Goal: Task Accomplishment & Management: Use online tool/utility

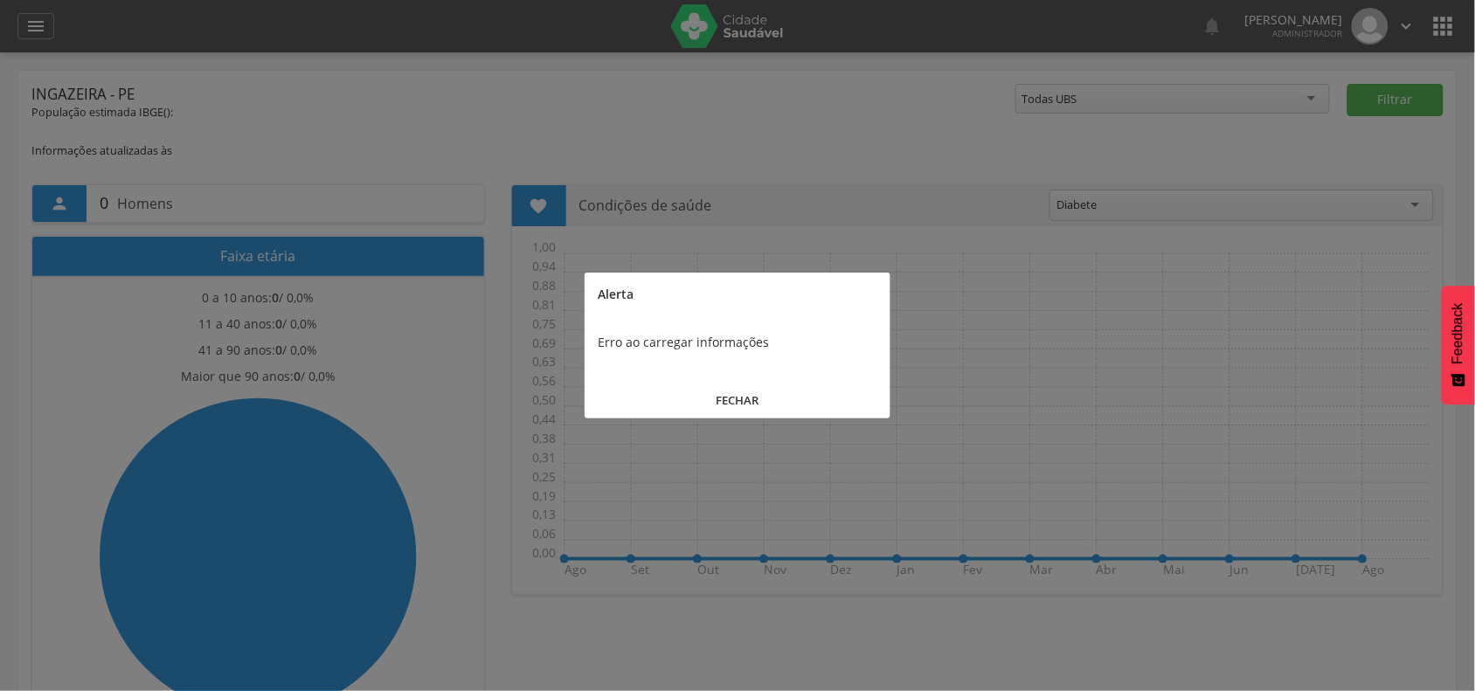
click at [736, 397] on button "FECHAR" at bounding box center [737, 401] width 306 height 38
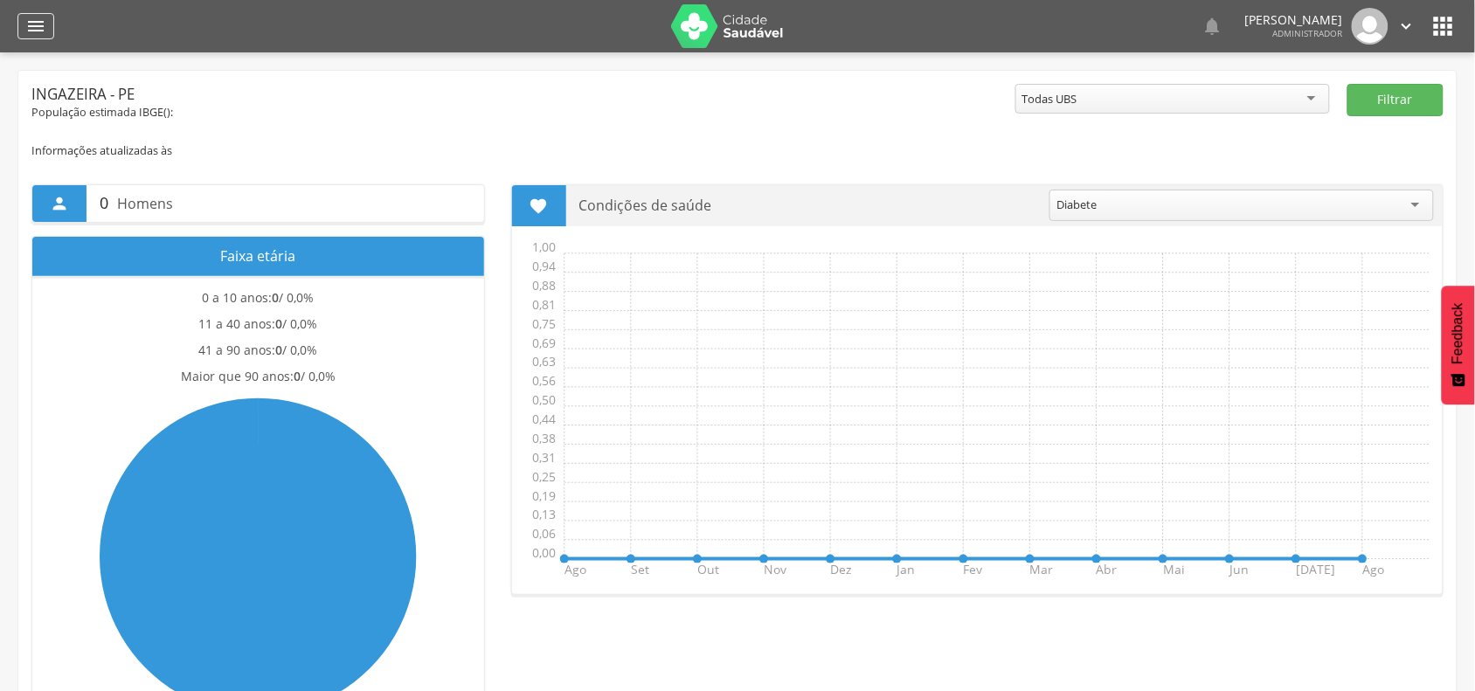
click at [38, 31] on icon "" at bounding box center [35, 26] width 21 height 21
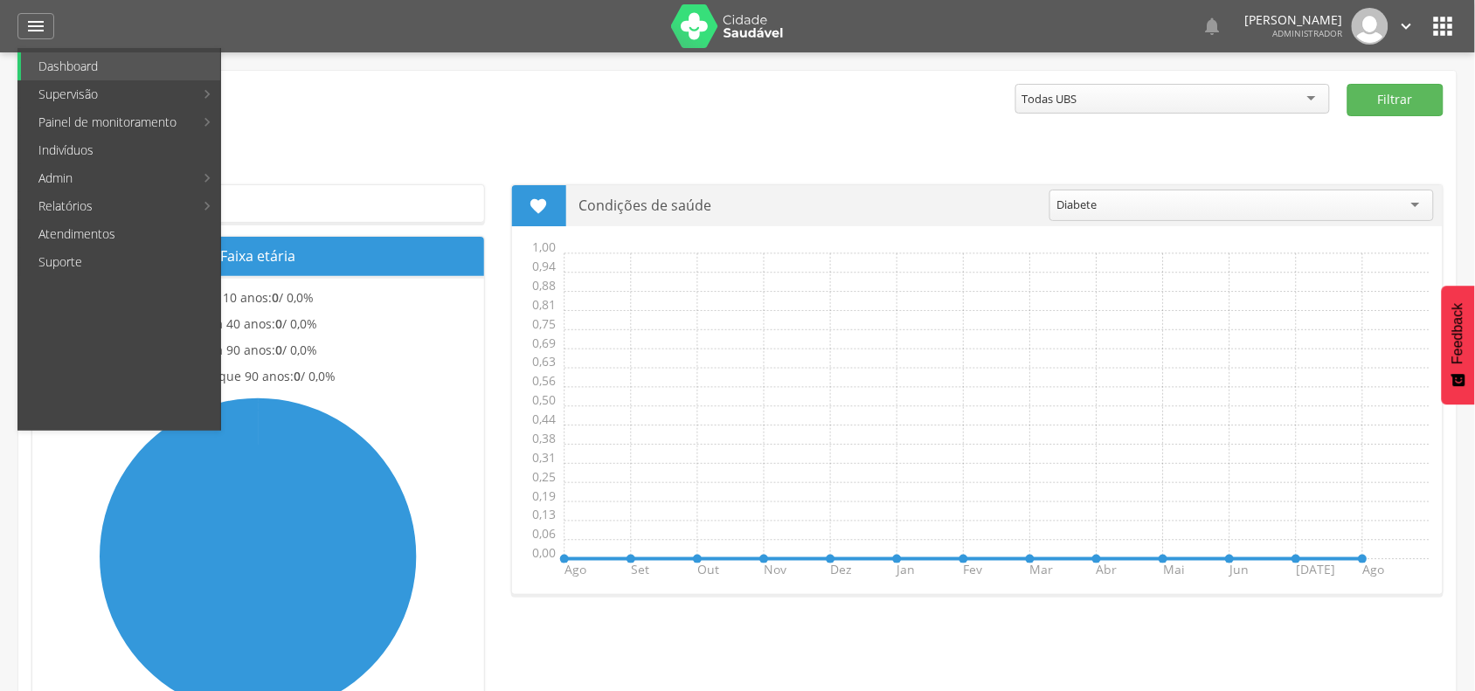
click at [294, 96] on link "Personalizados" at bounding box center [320, 94] width 197 height 28
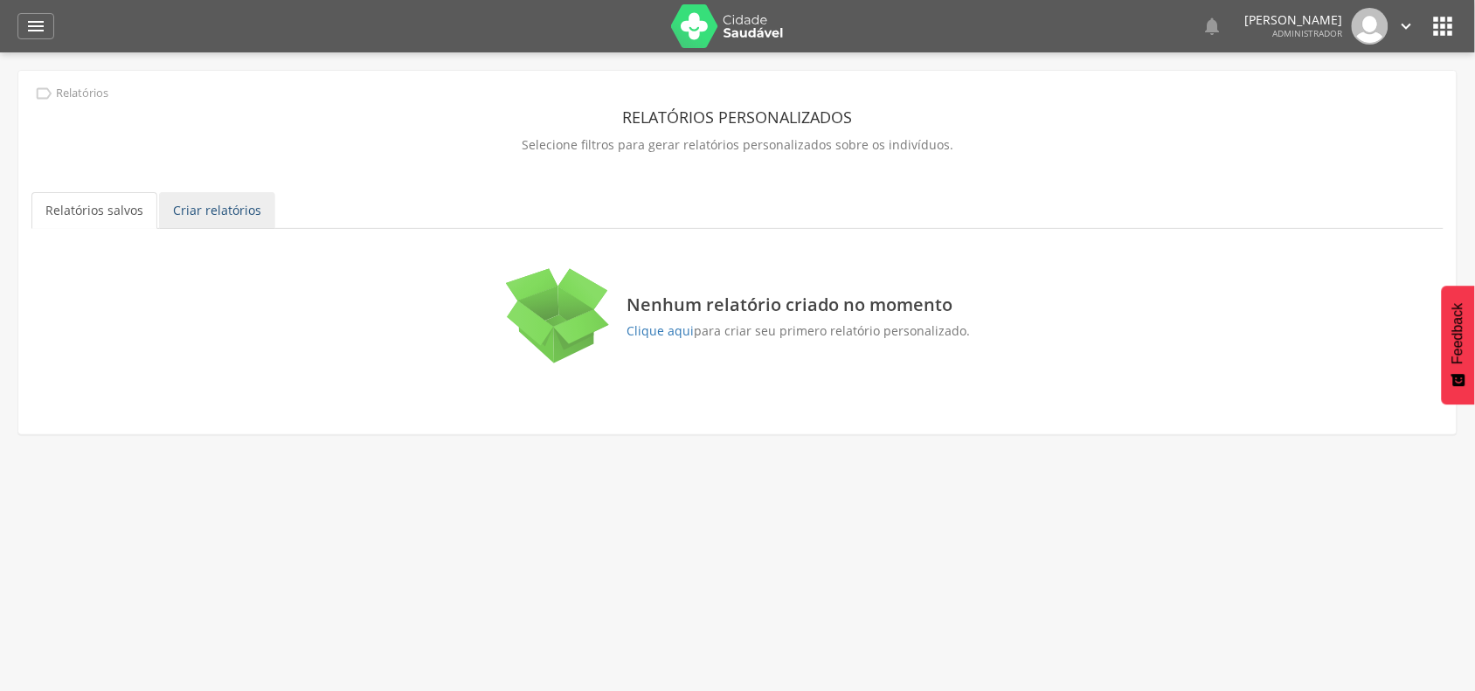
click at [190, 203] on link "Criar relatórios" at bounding box center [217, 210] width 116 height 37
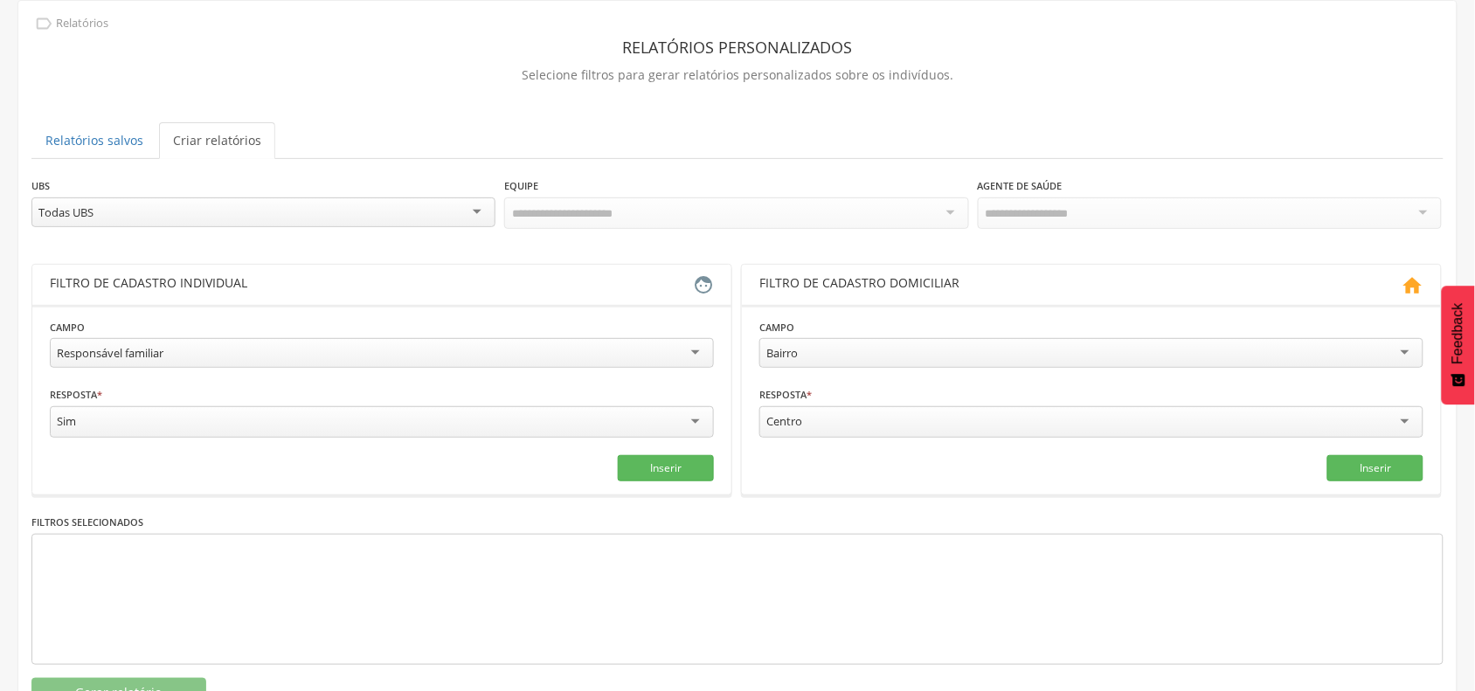
scroll to position [137, 0]
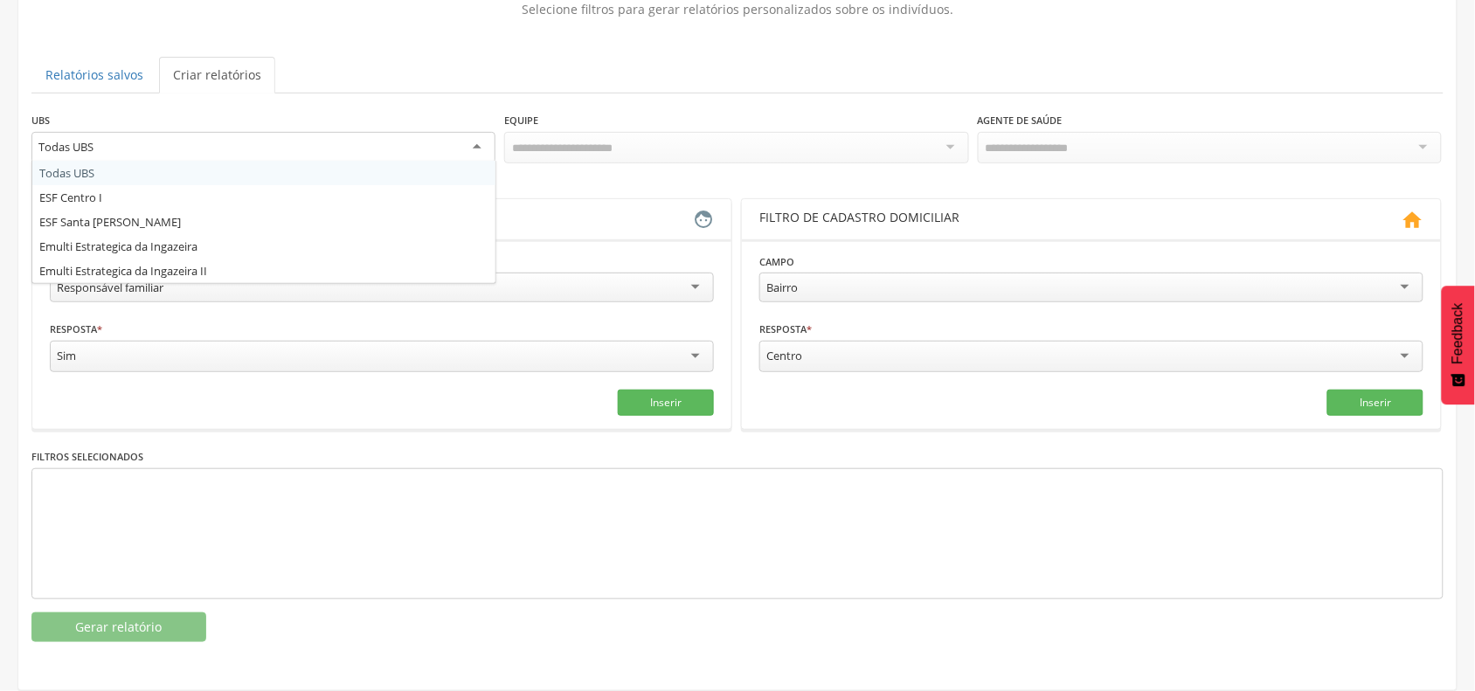
click at [466, 151] on div "Todas UBS" at bounding box center [263, 147] width 464 height 31
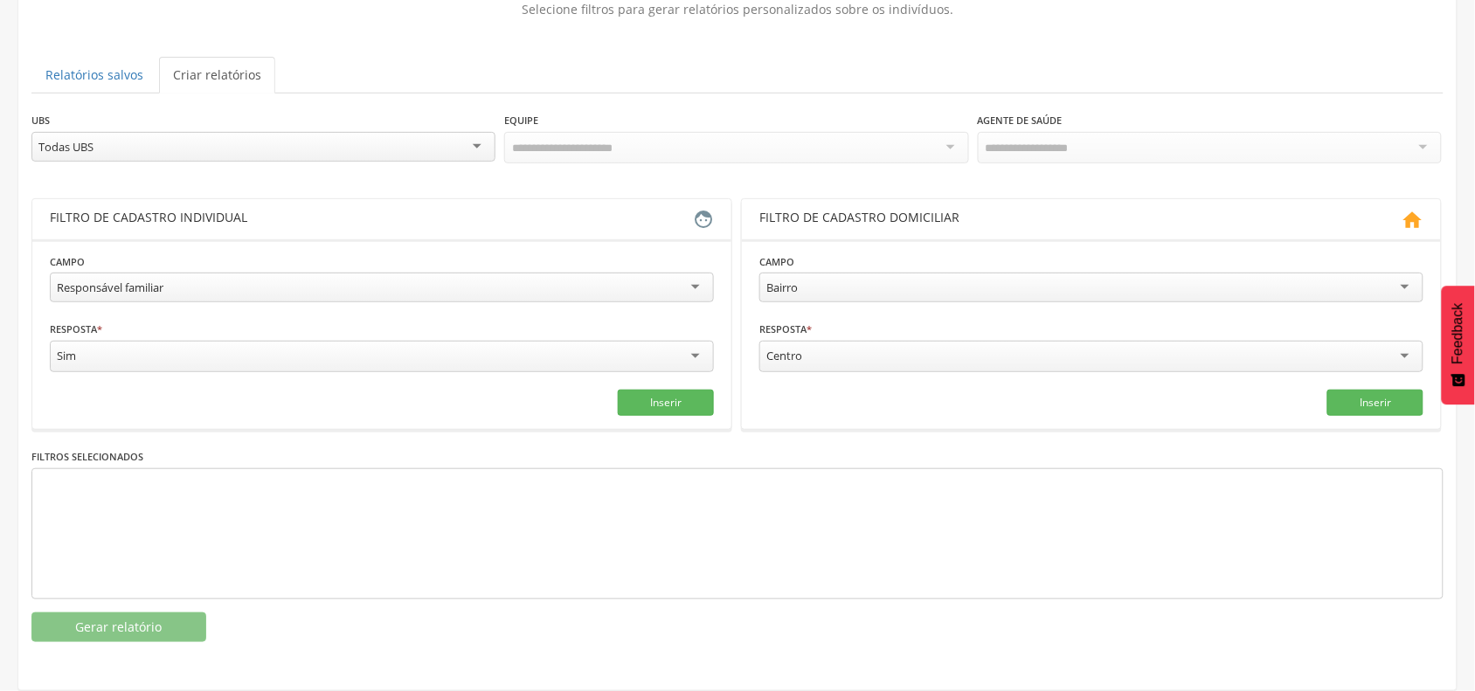
click at [408, 128] on div "UBS ********* Todas UBS Todas UBS ESF Centro I ESF Santa Rosa Emulti Estrategic…" at bounding box center [263, 139] width 464 height 57
click at [681, 398] on button "Inserir" at bounding box center [666, 403] width 96 height 26
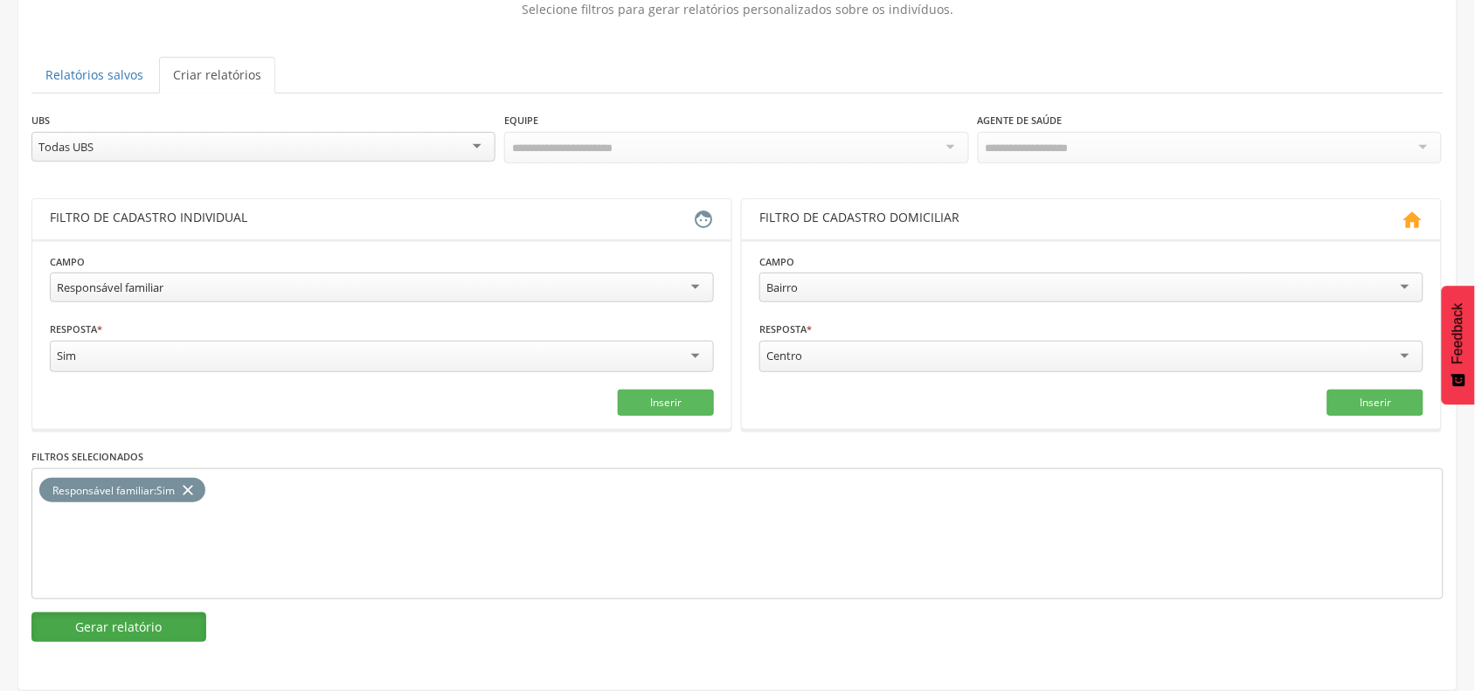
click at [129, 632] on button "Gerar relatório" at bounding box center [118, 627] width 175 height 30
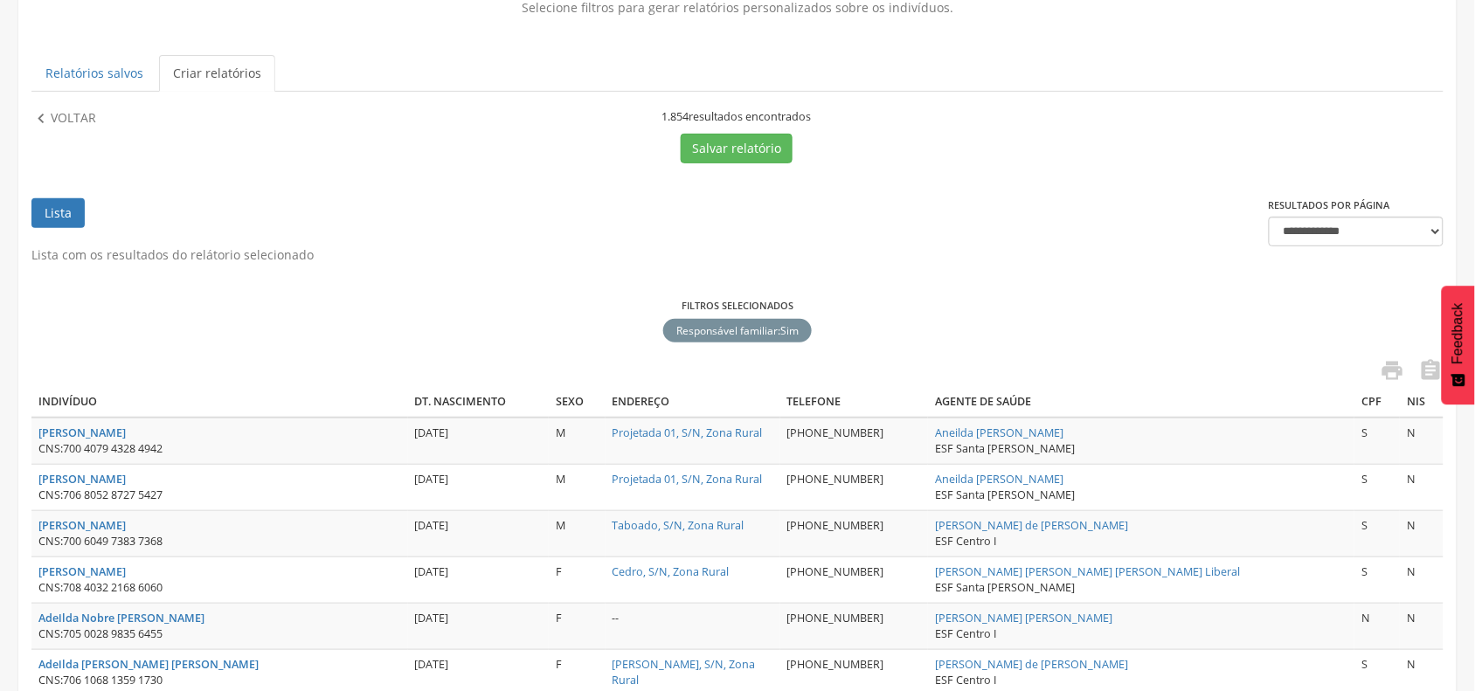
click at [570, 324] on div "Filtros selecionados Responsável familiar : Sim close" at bounding box center [737, 322] width 1412 height 47
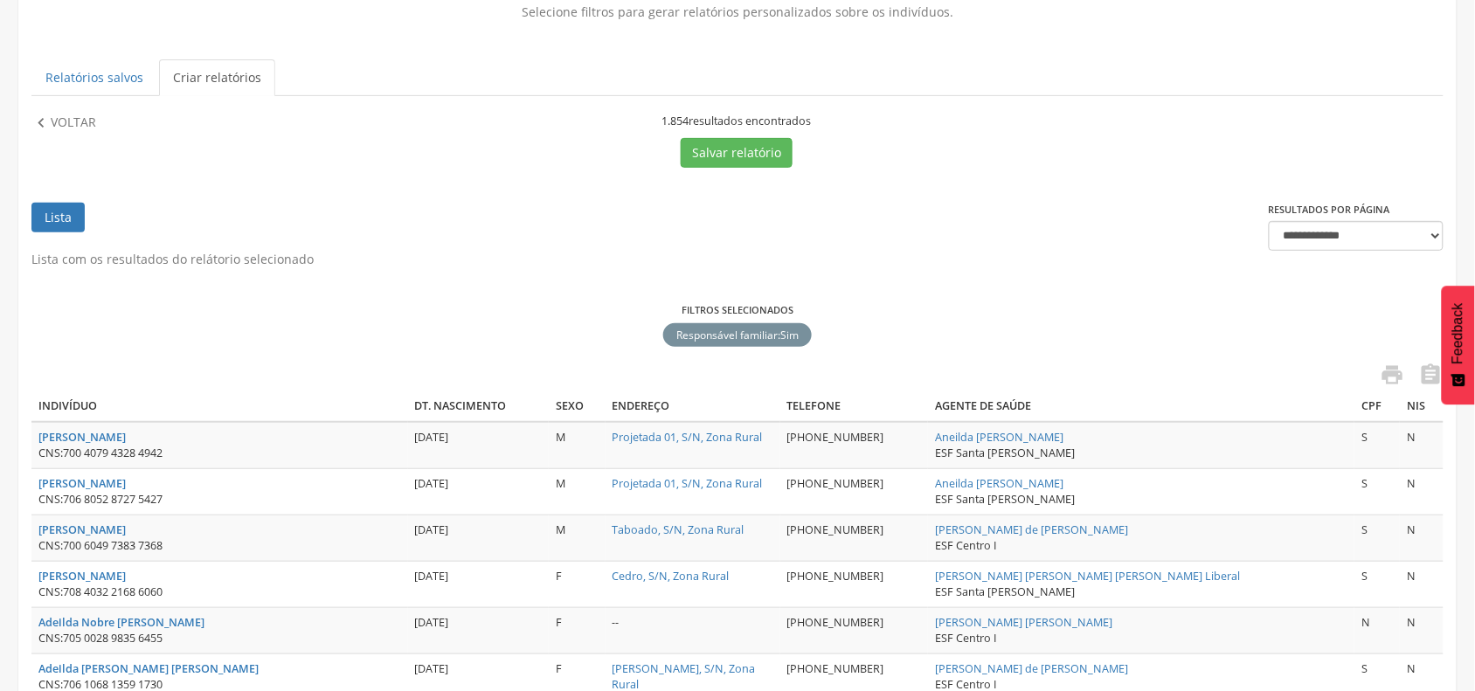
scroll to position [0, 0]
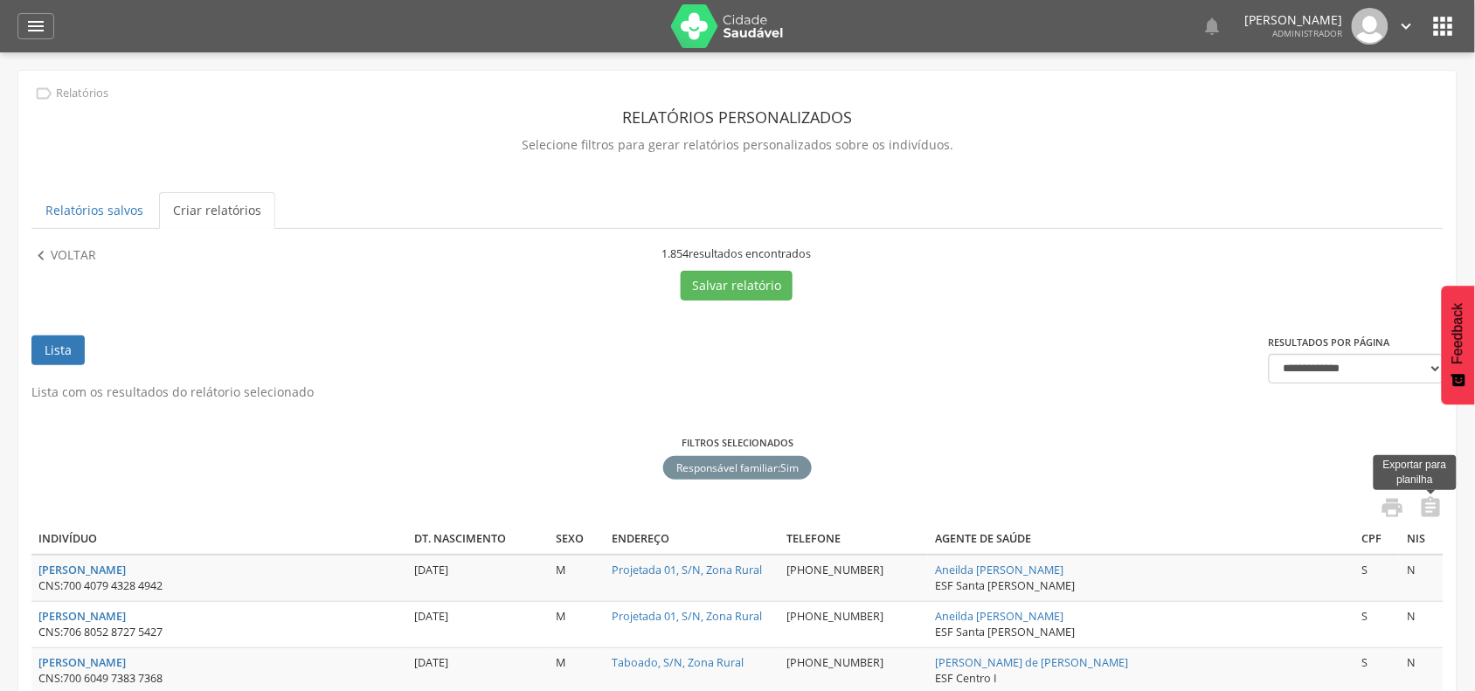
drag, startPoint x: 1429, startPoint y: 507, endPoint x: 1302, endPoint y: 465, distance: 134.3
click at [1429, 507] on icon "" at bounding box center [1431, 507] width 24 height 24
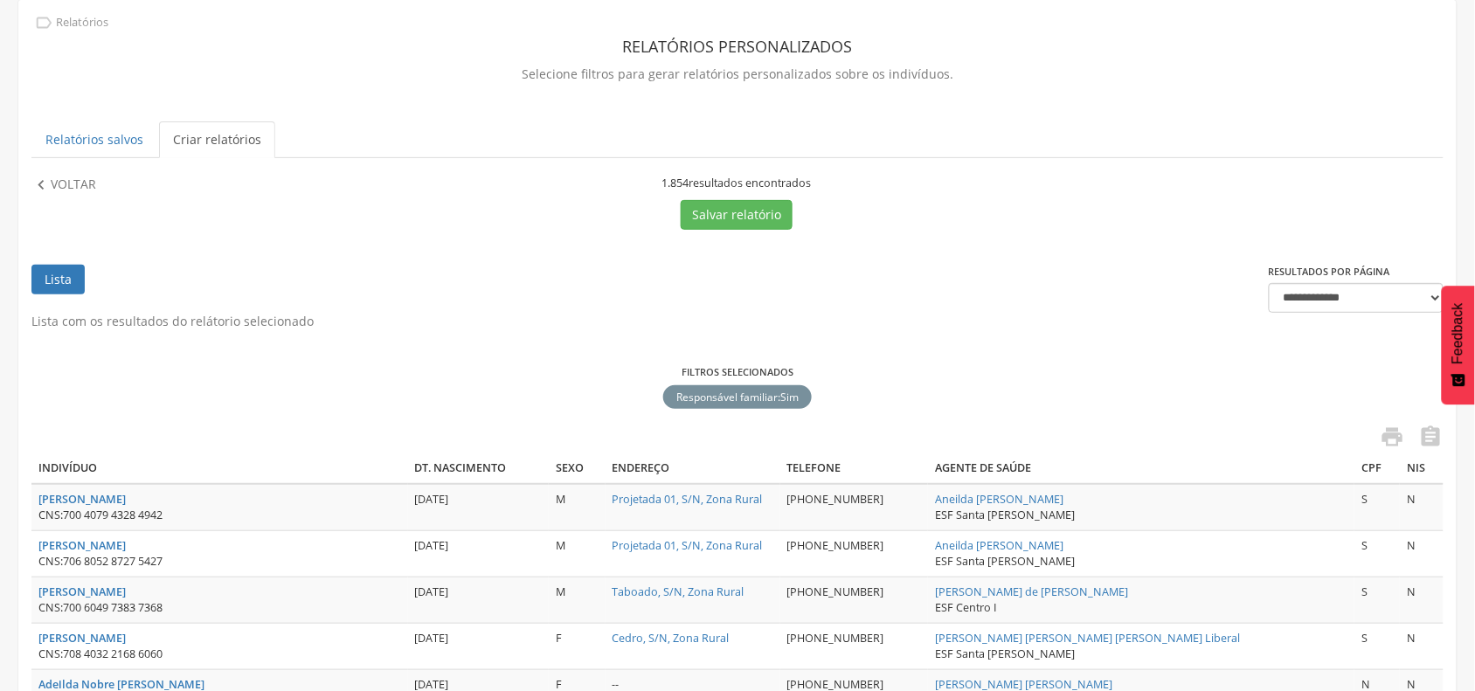
scroll to position [109, 0]
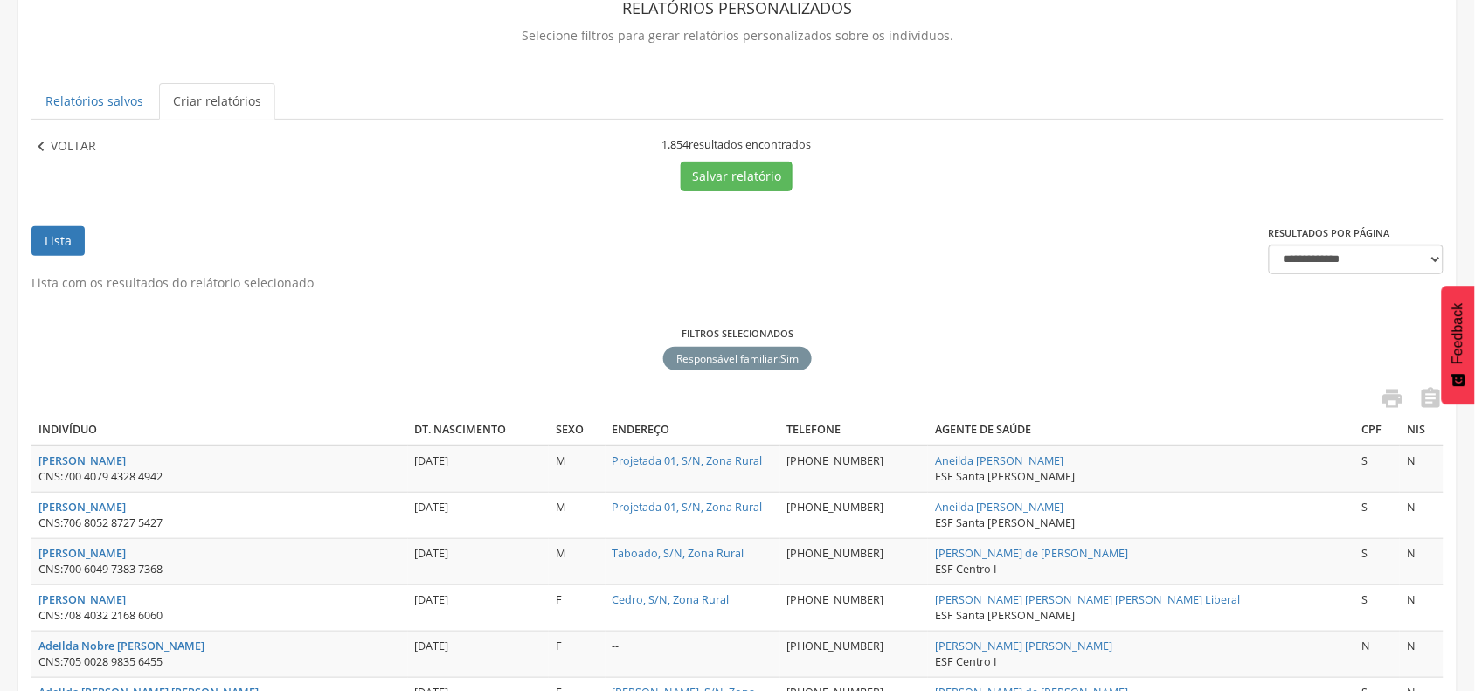
click at [90, 141] on p "Voltar" at bounding box center [73, 146] width 45 height 19
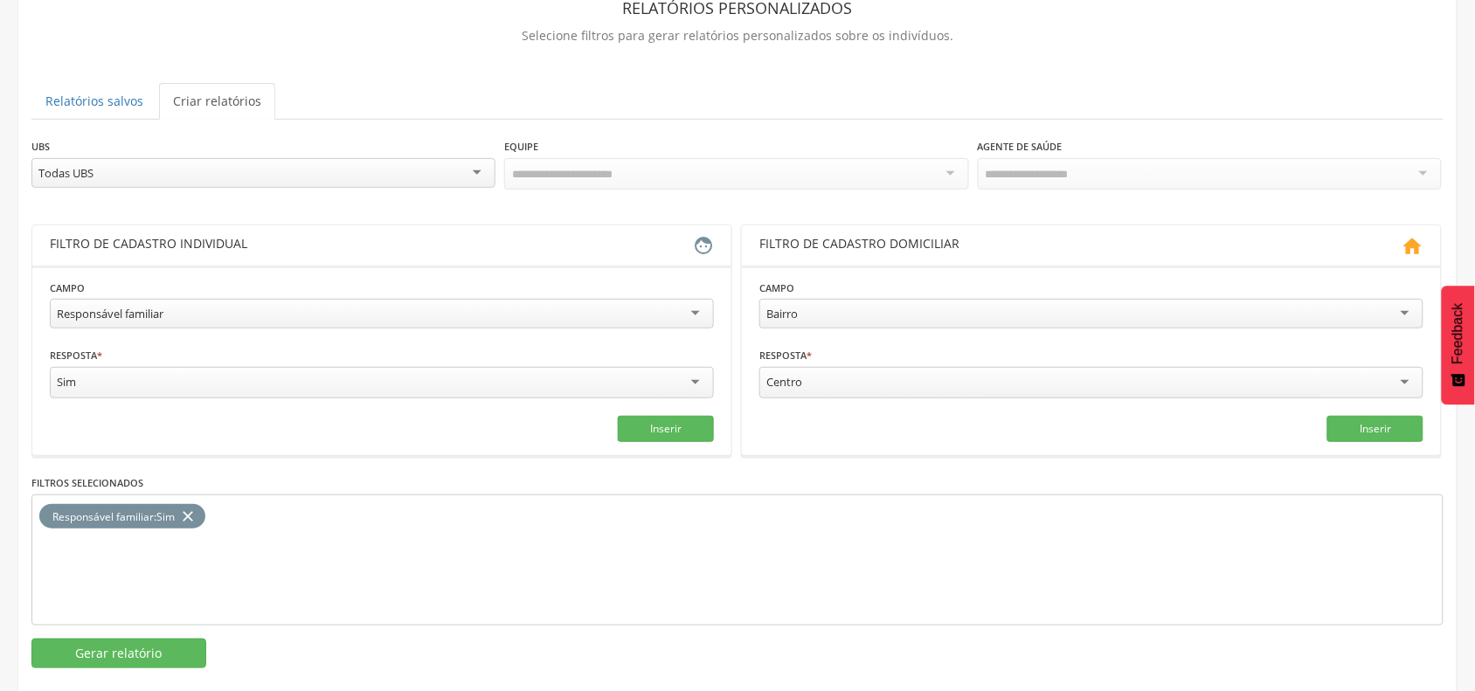
click at [412, 390] on div "Sim" at bounding box center [382, 382] width 664 height 31
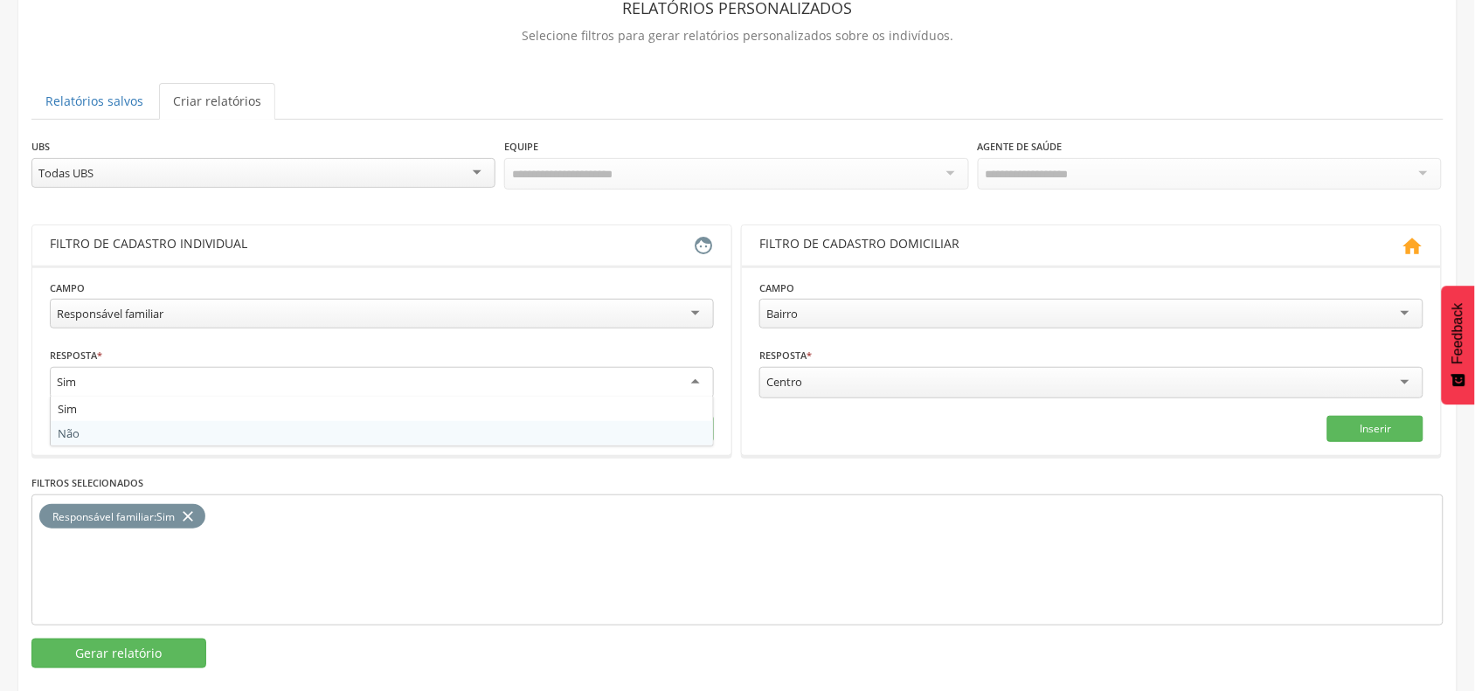
click at [210, 446] on div "Sim Não" at bounding box center [382, 422] width 664 height 50
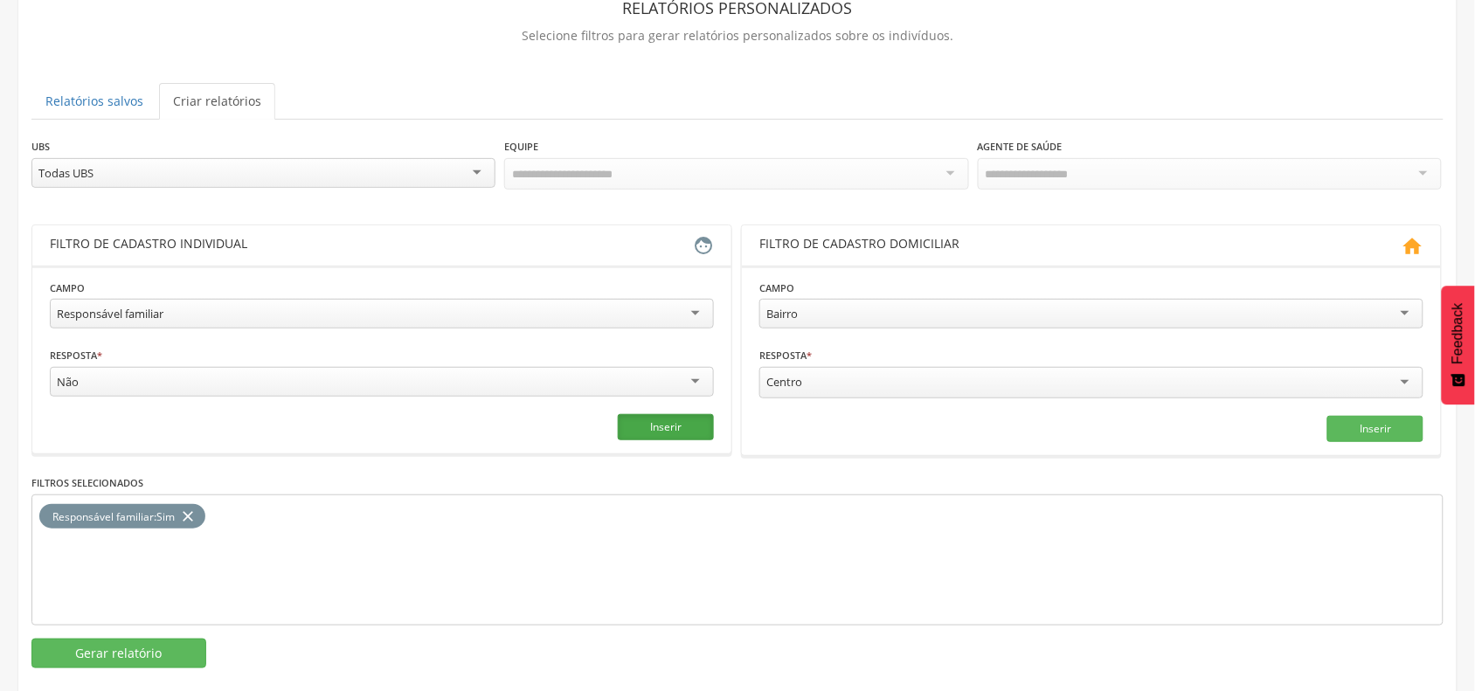
click at [665, 432] on button "Inserir" at bounding box center [666, 427] width 96 height 26
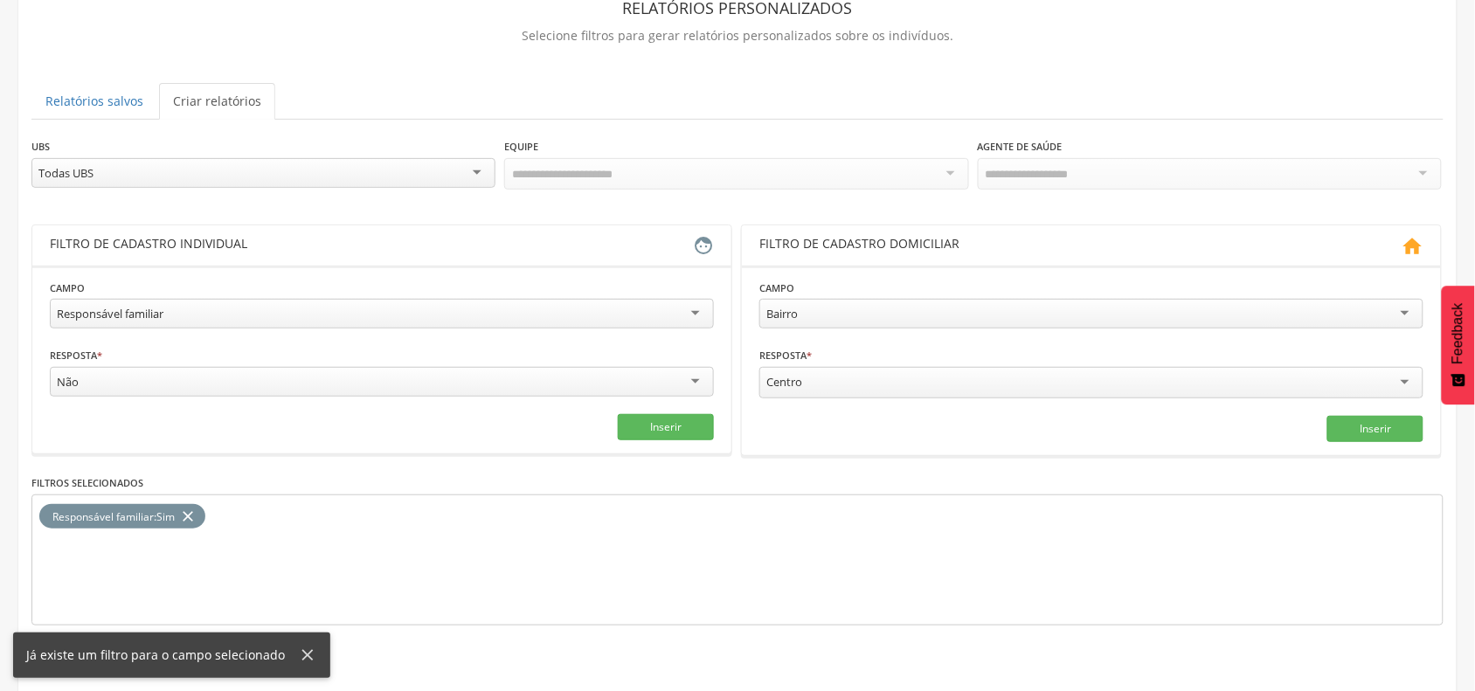
drag, startPoint x: 194, startPoint y: 516, endPoint x: 212, endPoint y: 513, distance: 18.7
click at [195, 516] on icon "close" at bounding box center [187, 516] width 17 height 25
click at [649, 433] on button "Inserir" at bounding box center [666, 427] width 96 height 26
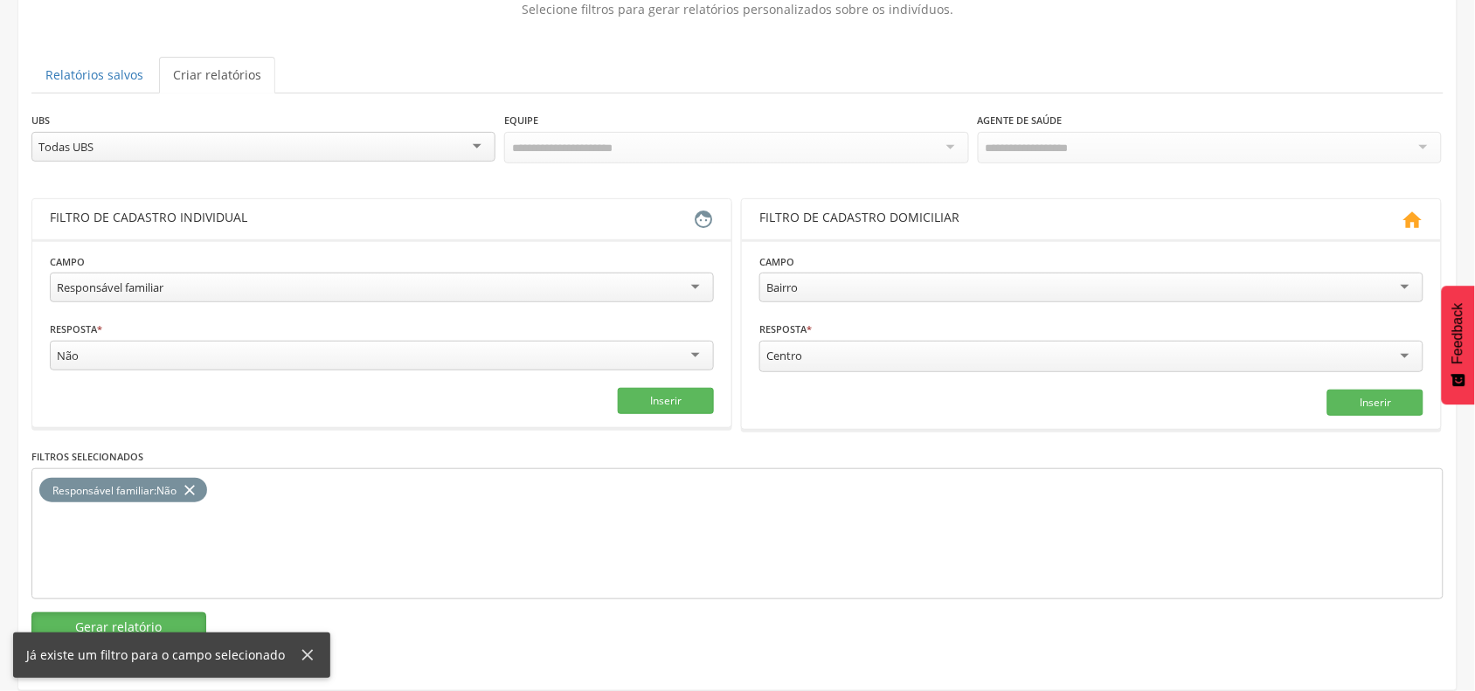
drag, startPoint x: 158, startPoint y: 620, endPoint x: 212, endPoint y: 597, distance: 59.1
click at [157, 620] on button "Gerar relatório" at bounding box center [118, 627] width 175 height 30
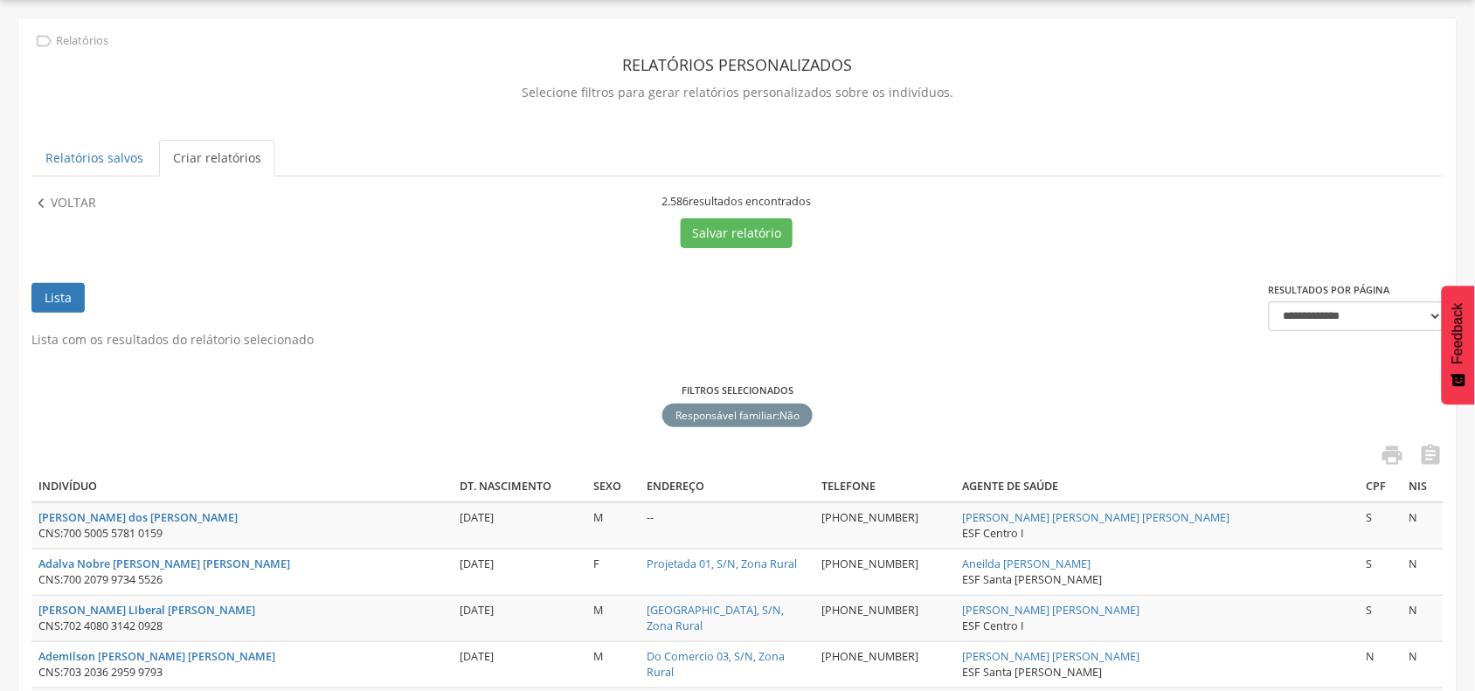
scroll to position [137, 0]
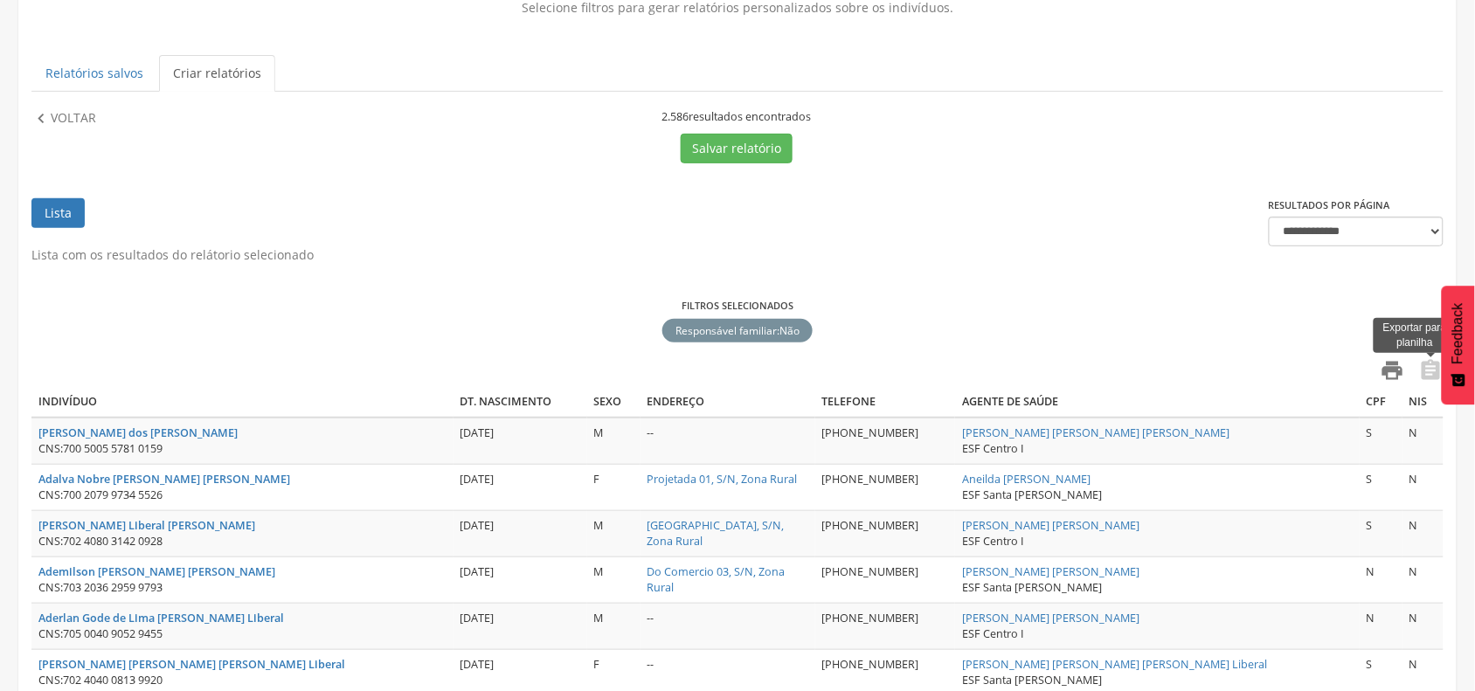
drag, startPoint x: 1418, startPoint y: 373, endPoint x: 1390, endPoint y: 370, distance: 28.2
click at [1419, 373] on icon "" at bounding box center [1431, 370] width 24 height 24
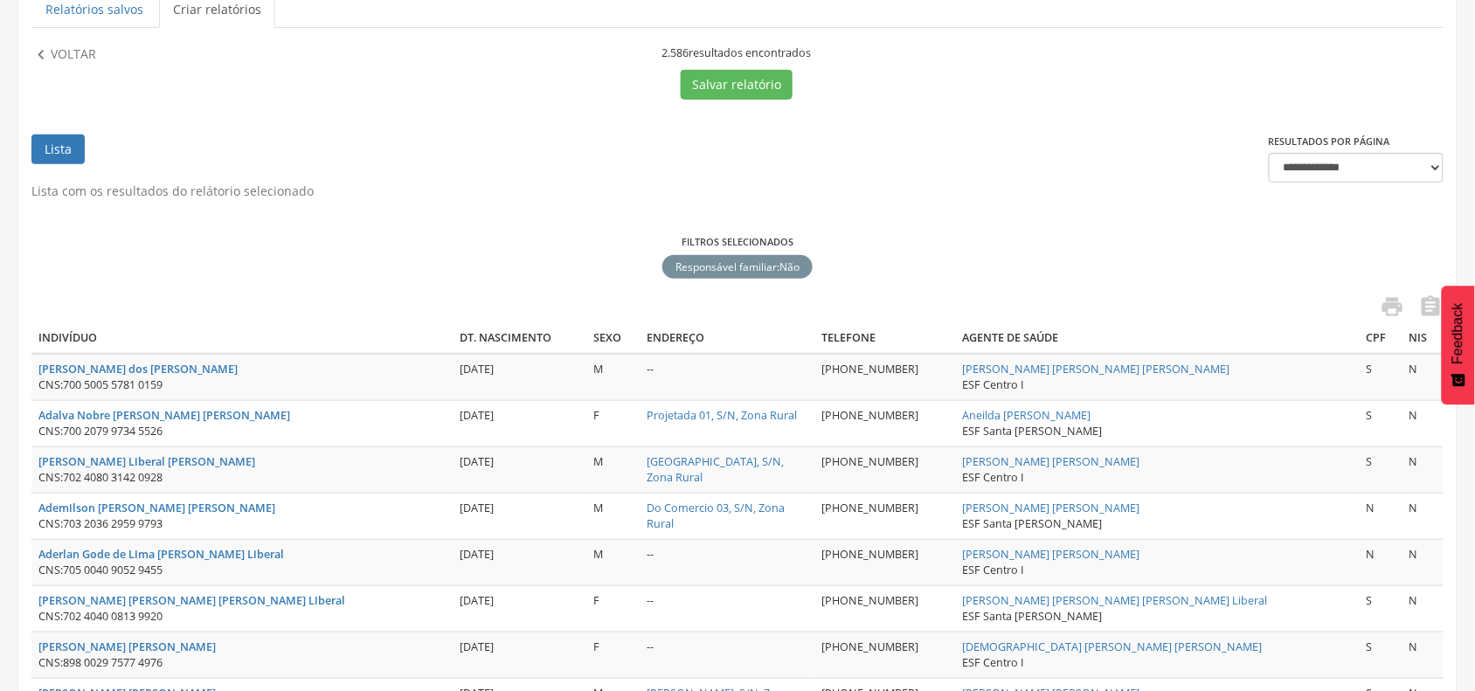
scroll to position [0, 0]
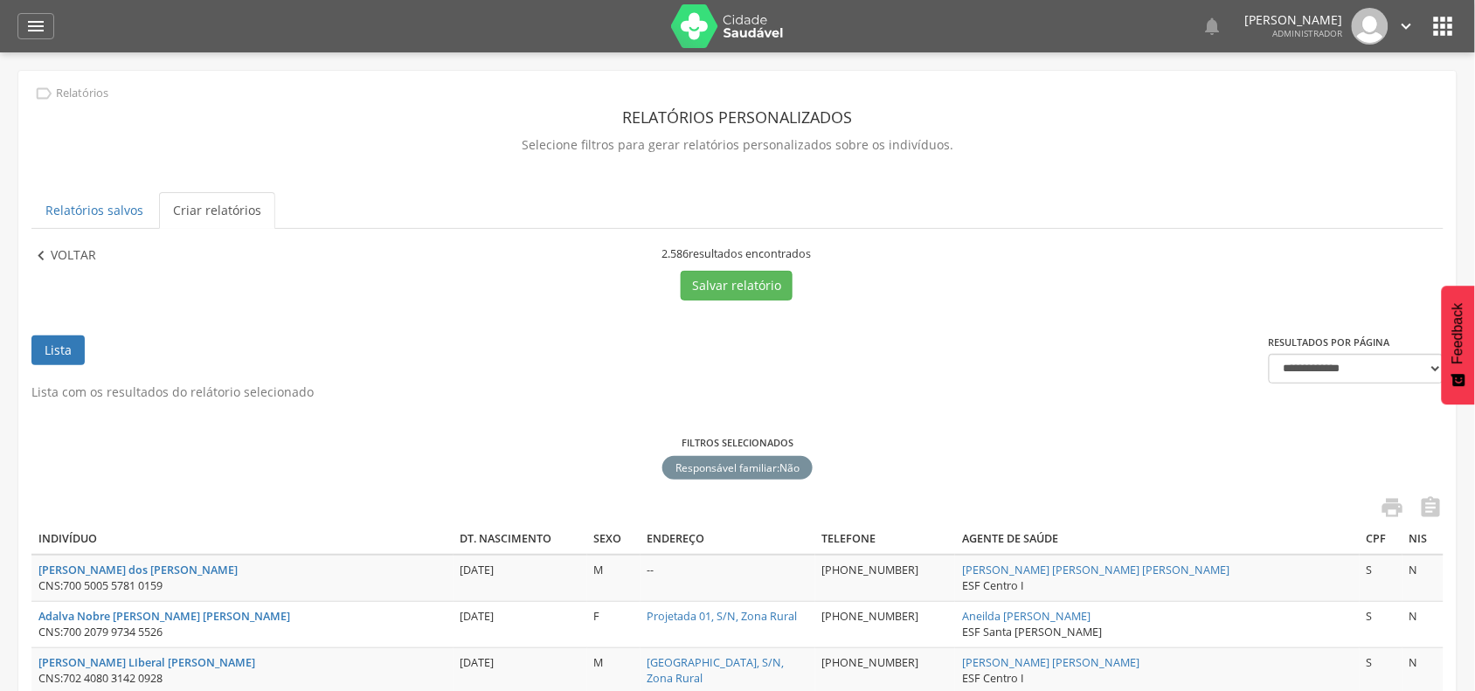
click at [72, 250] on p "Voltar" at bounding box center [73, 255] width 45 height 19
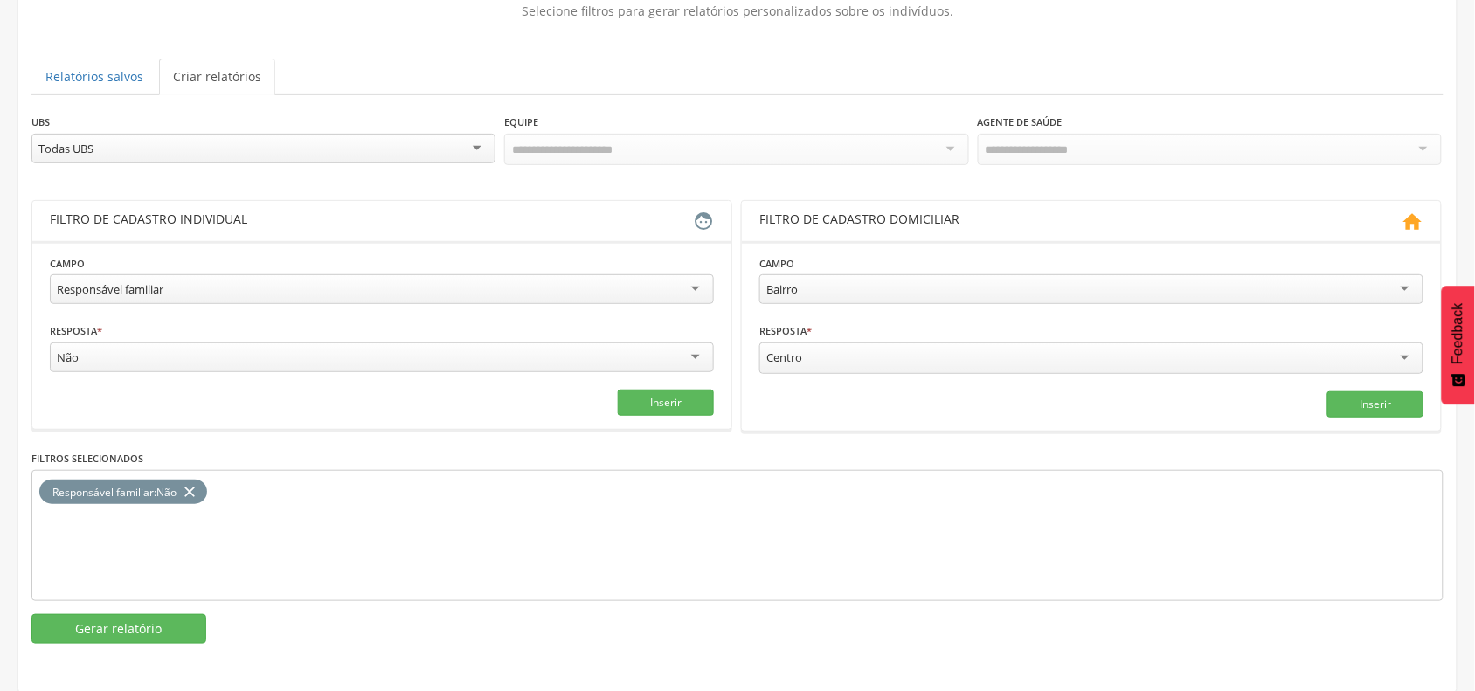
scroll to position [137, 0]
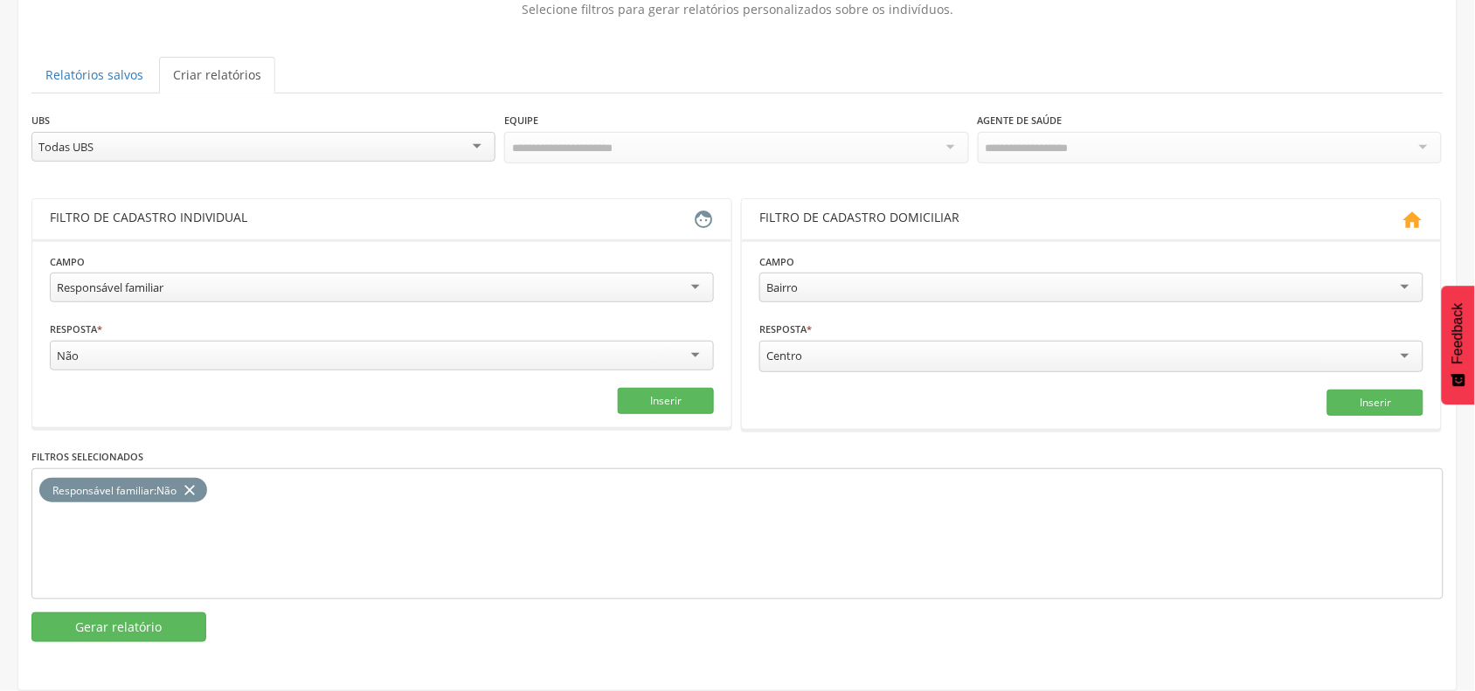
click at [193, 489] on icon "close" at bounding box center [189, 490] width 17 height 25
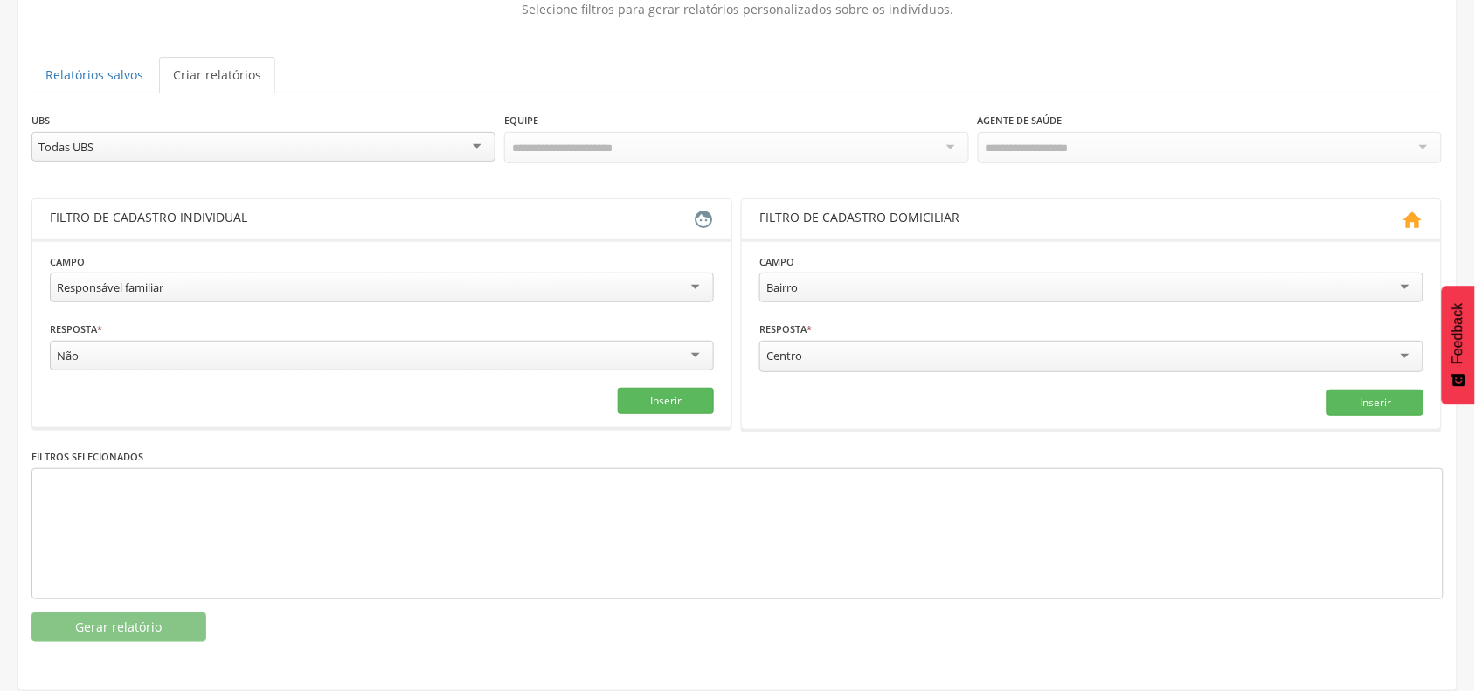
click at [529, 338] on div "Resposta * *** Não Sim Não Campo obrigatório" at bounding box center [382, 347] width 664 height 55
click at [420, 349] on div "Não" at bounding box center [382, 356] width 664 height 30
click at [639, 407] on button "Inserir" at bounding box center [666, 401] width 96 height 26
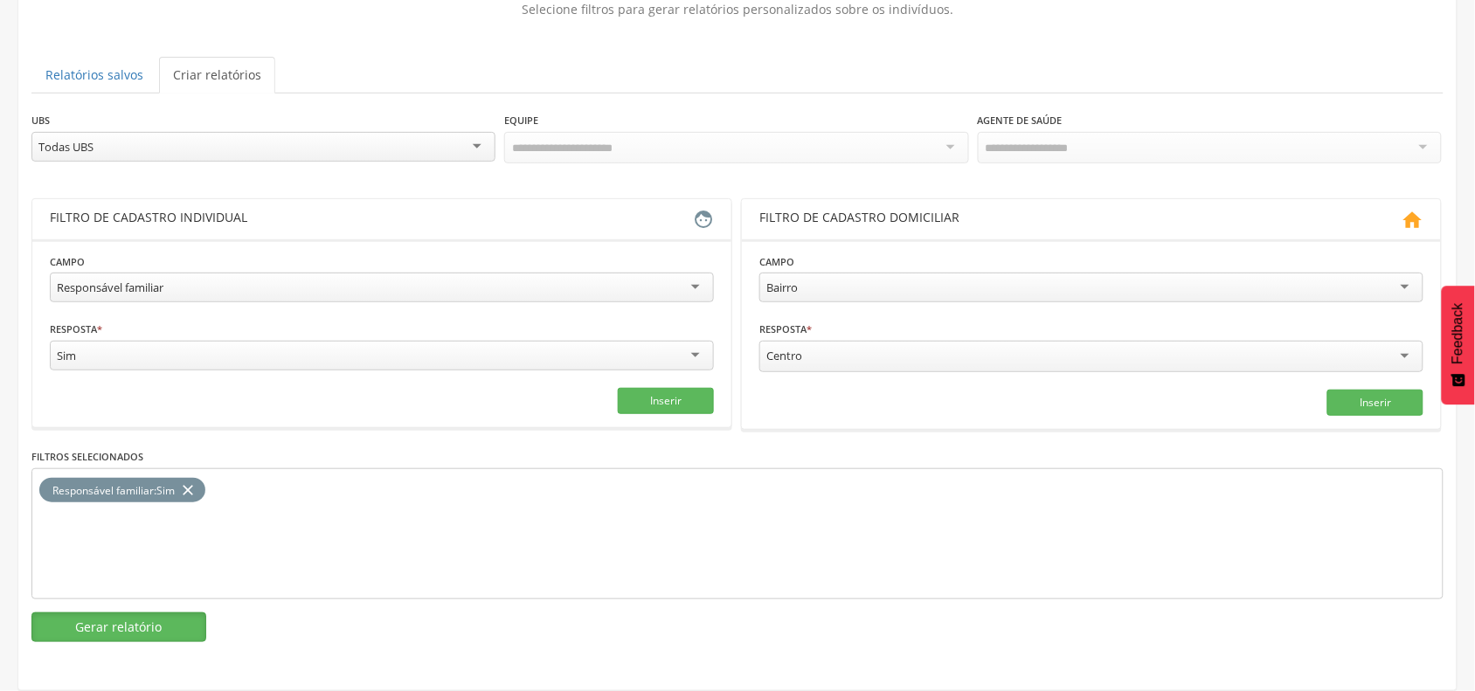
click at [122, 627] on button "Gerar relatório" at bounding box center [118, 627] width 175 height 30
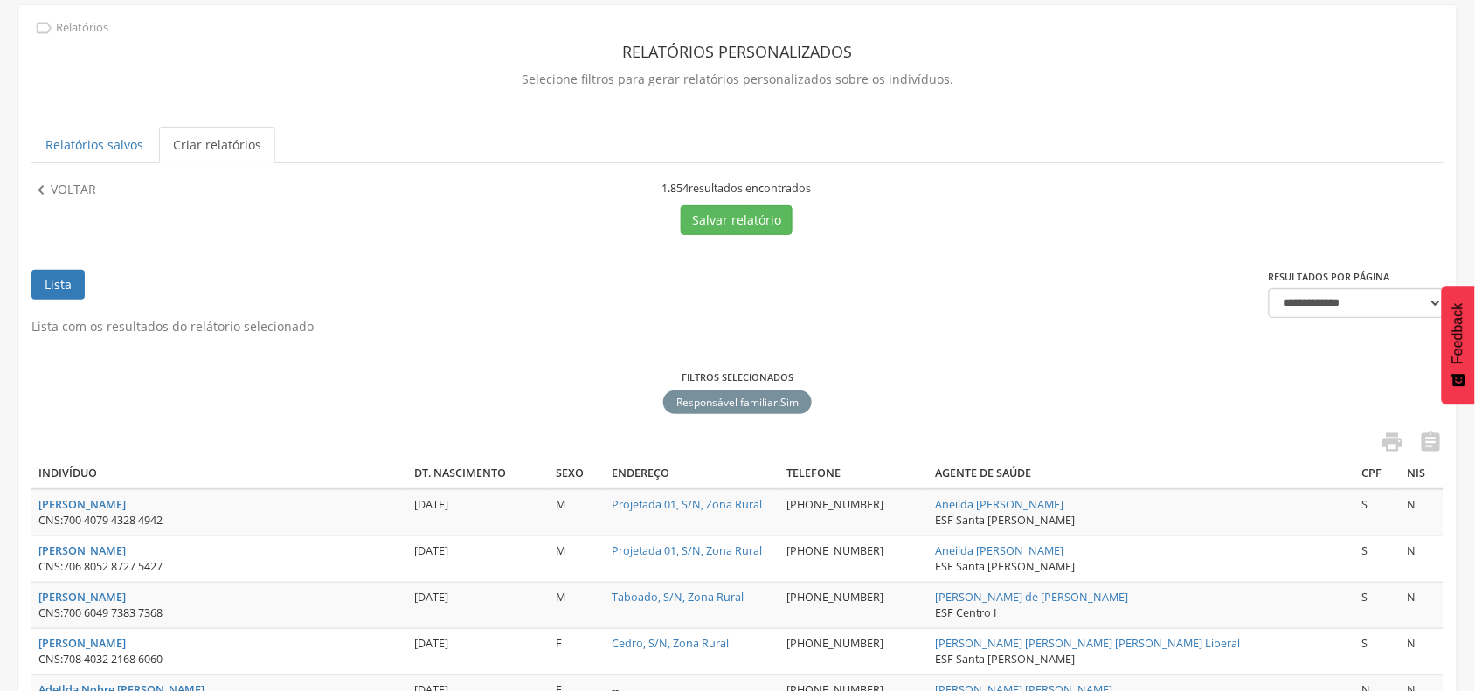
scroll to position [0, 0]
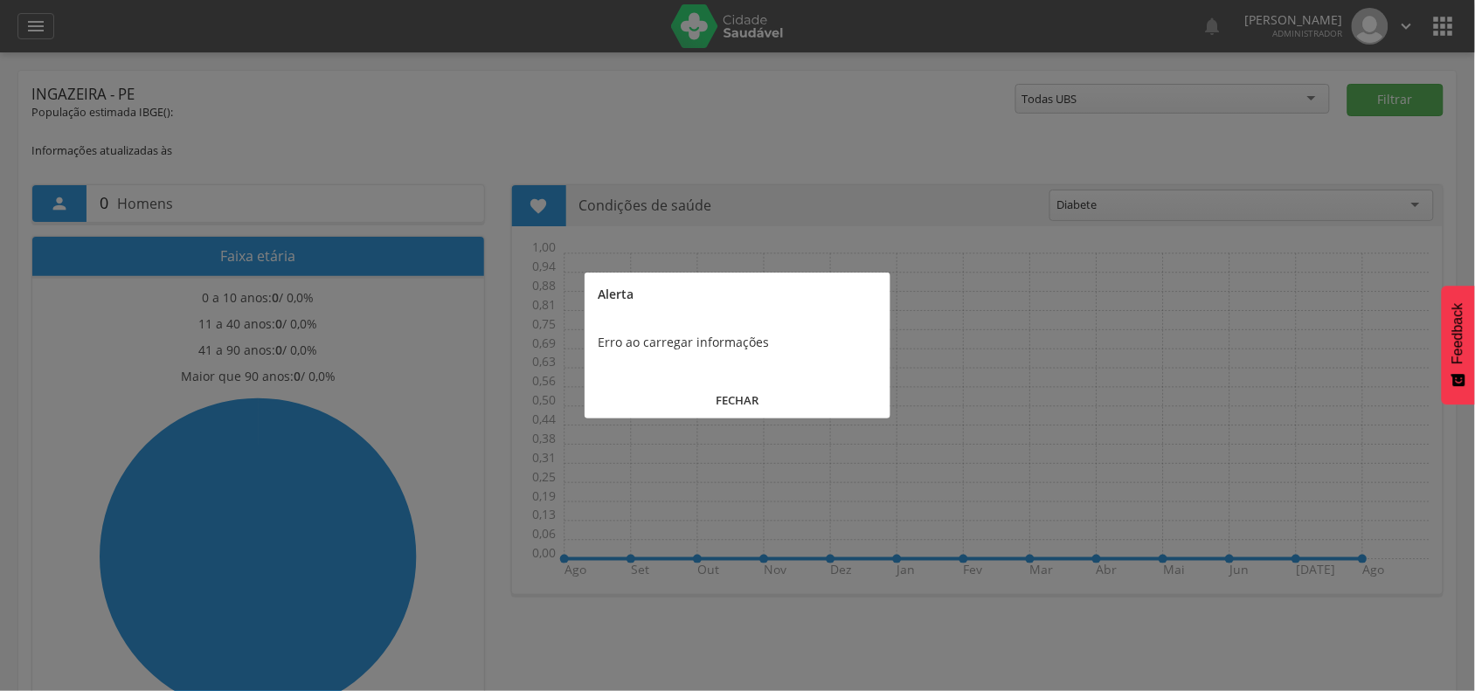
drag, startPoint x: 750, startPoint y: 384, endPoint x: 732, endPoint y: 383, distance: 17.6
click at [750, 385] on button "FECHAR" at bounding box center [737, 401] width 306 height 38
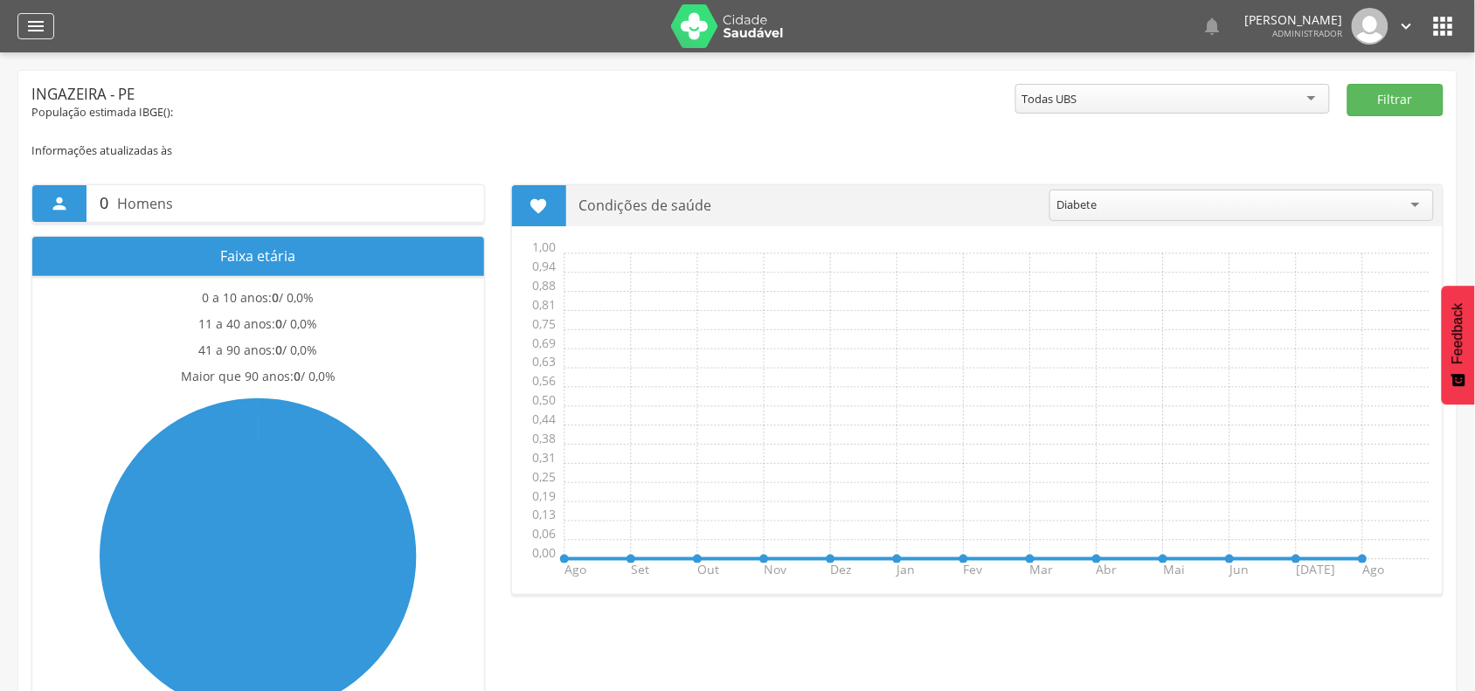
click at [26, 27] on icon "" at bounding box center [35, 26] width 21 height 21
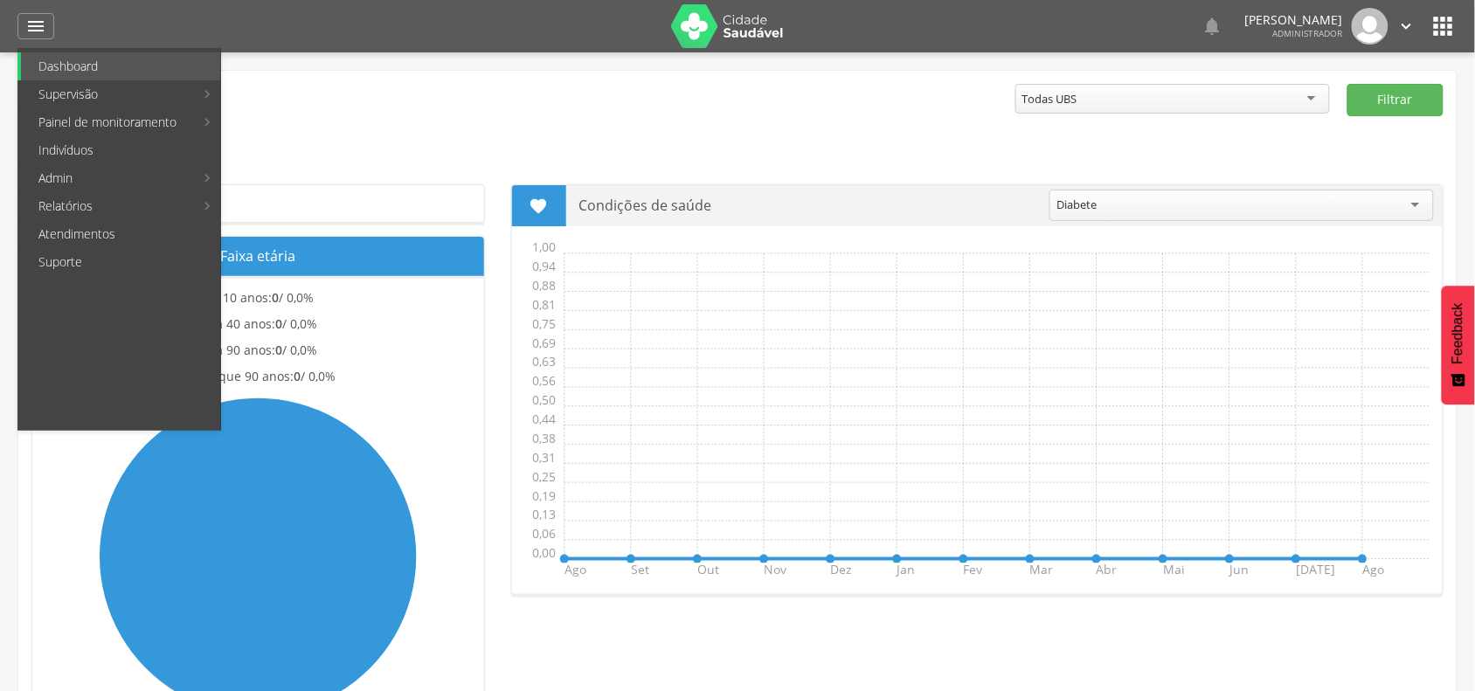
click at [1442, 28] on icon "" at bounding box center [1443, 26] width 28 height 28
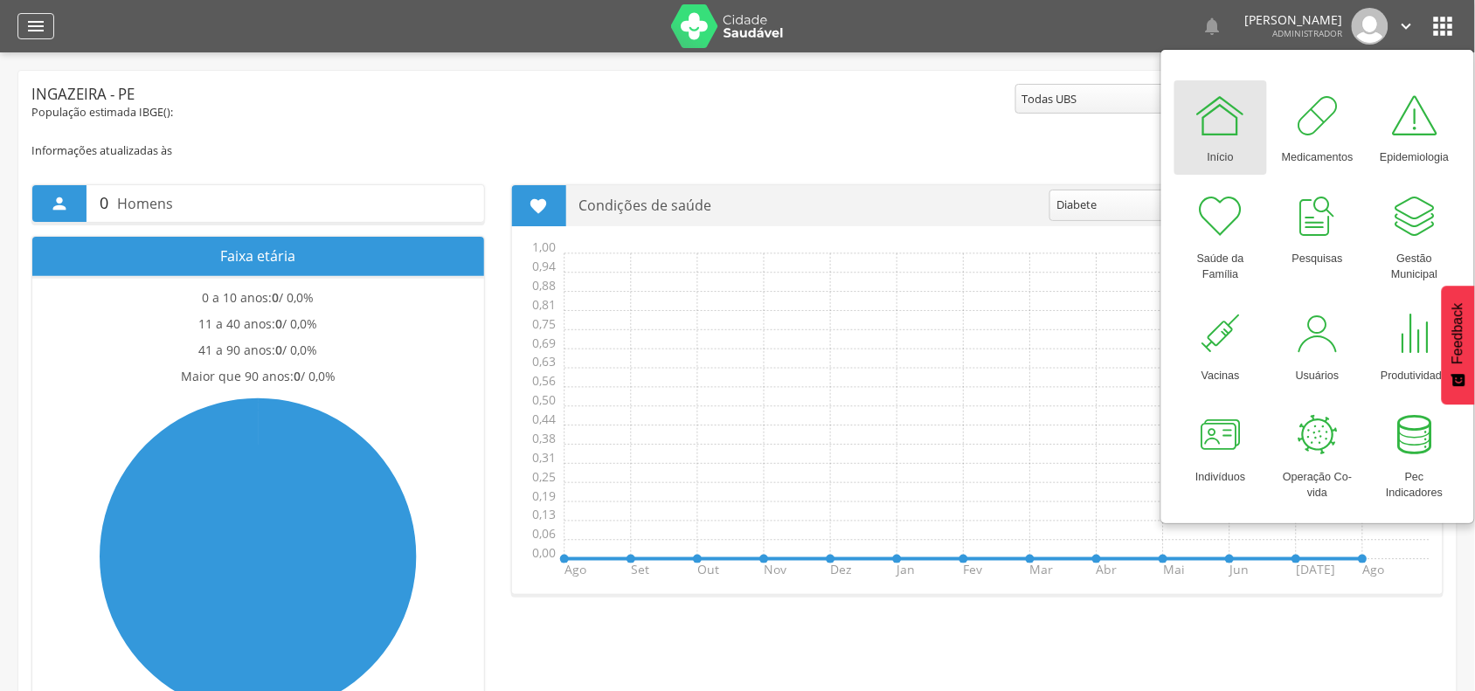
click at [24, 24] on div "" at bounding box center [35, 26] width 37 height 26
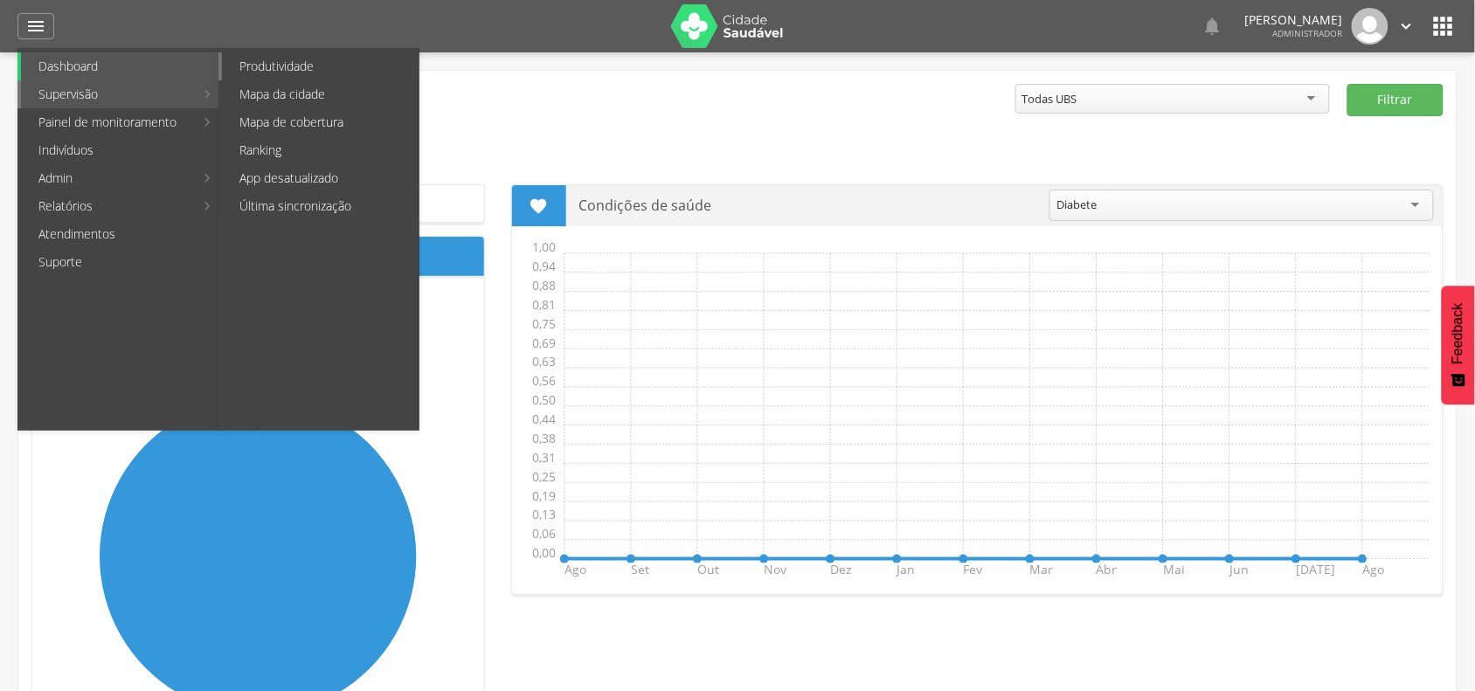
click at [303, 58] on link "Produtividade" at bounding box center [320, 66] width 197 height 28
type input "**********"
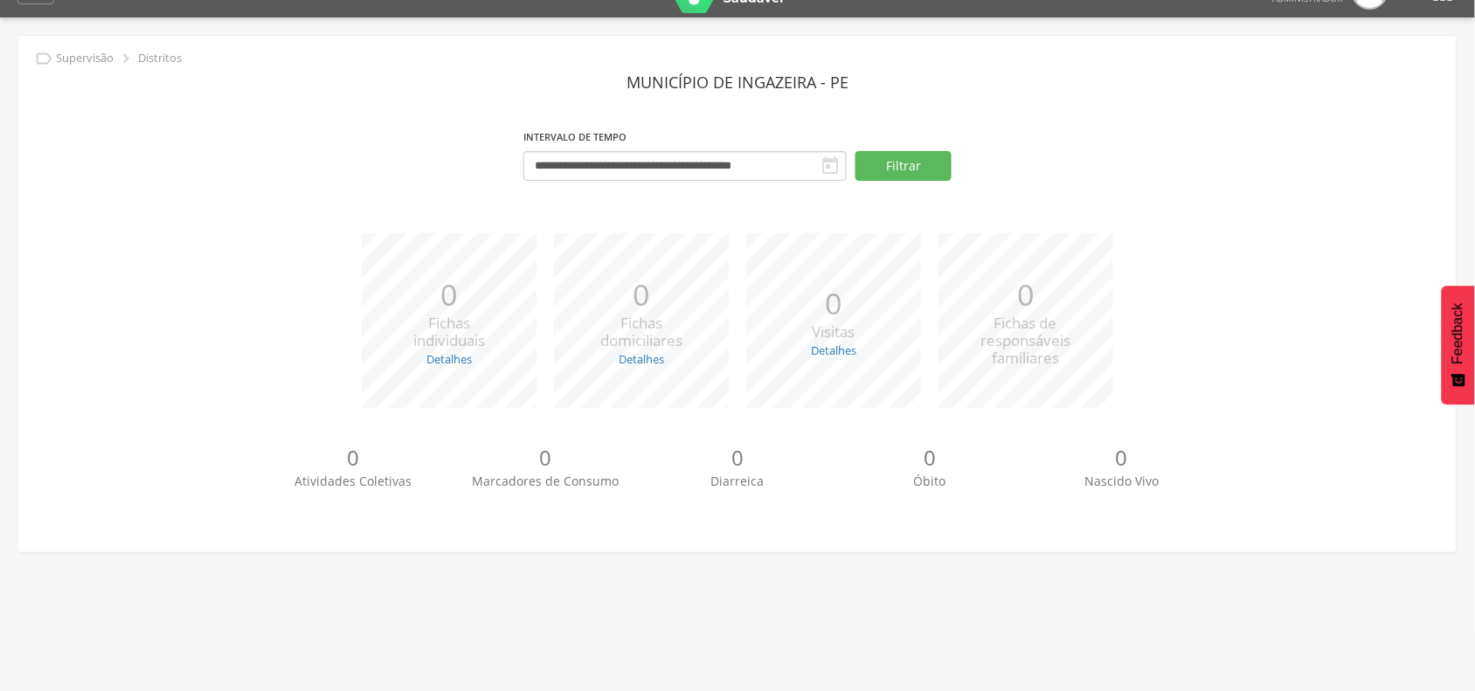
scroll to position [52, 0]
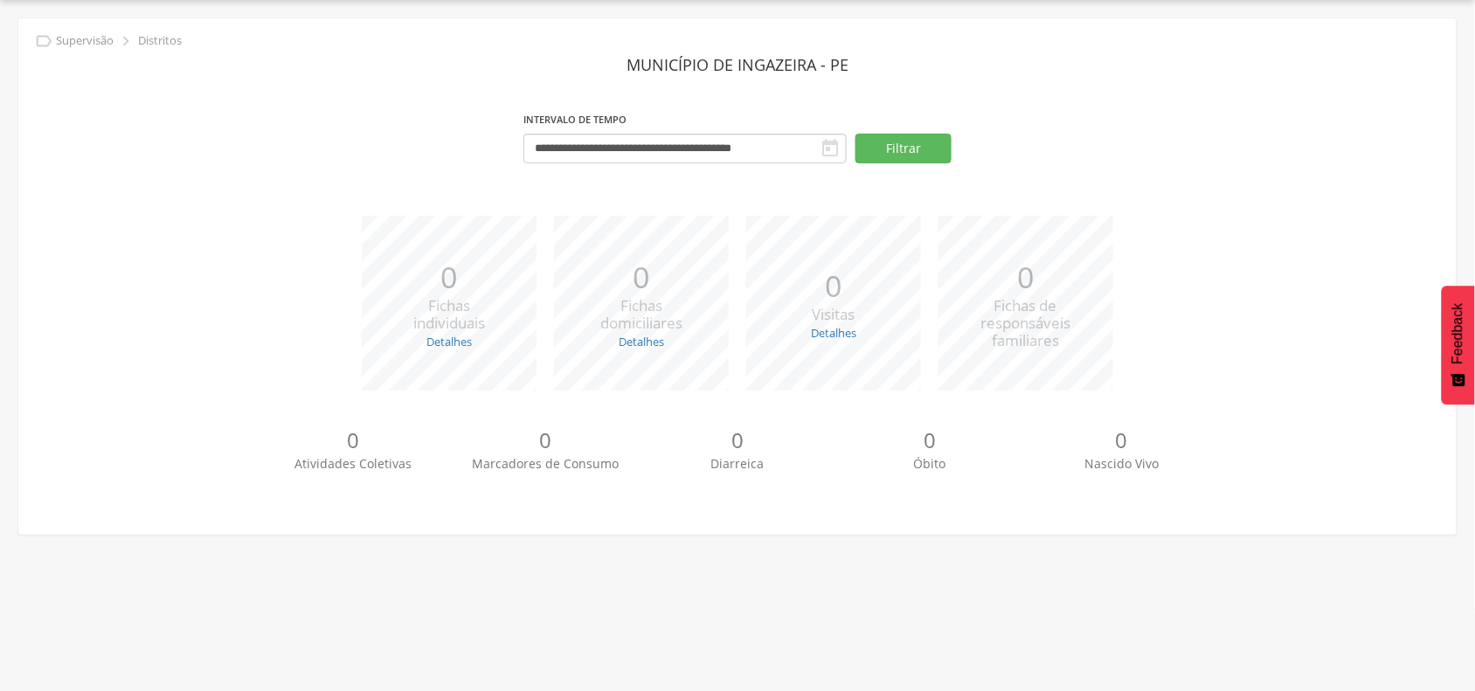
click at [252, 564] on div " Supervisão  Distritos  Ubs adicionar ubs  Coordenador: - Ingazeira / PE In…" at bounding box center [737, 345] width 1475 height 691
click at [894, 149] on button "Filtrar" at bounding box center [903, 149] width 96 height 30
click at [284, 601] on div " Supervisão  Distritos  Ubs adicionar ubs  Coordenador: - Ingazeira / PE In…" at bounding box center [737, 345] width 1475 height 691
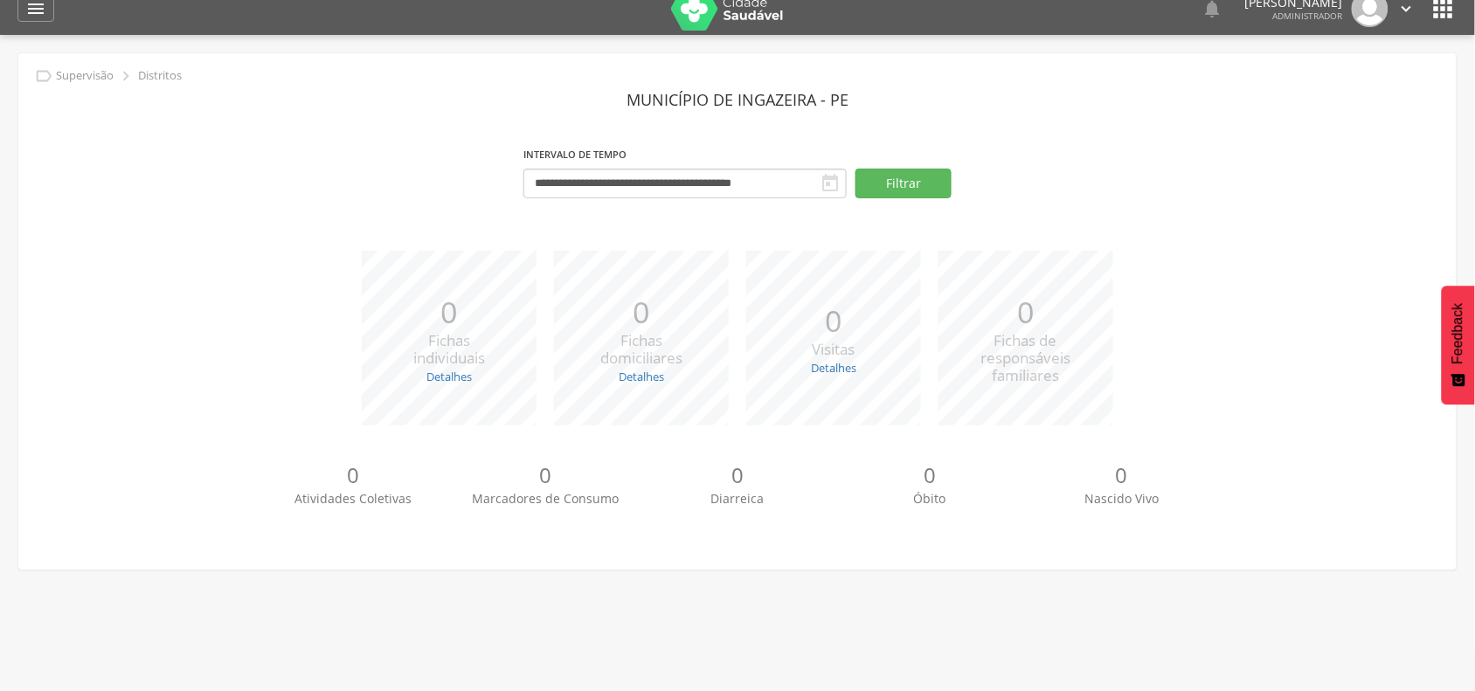
scroll to position [0, 0]
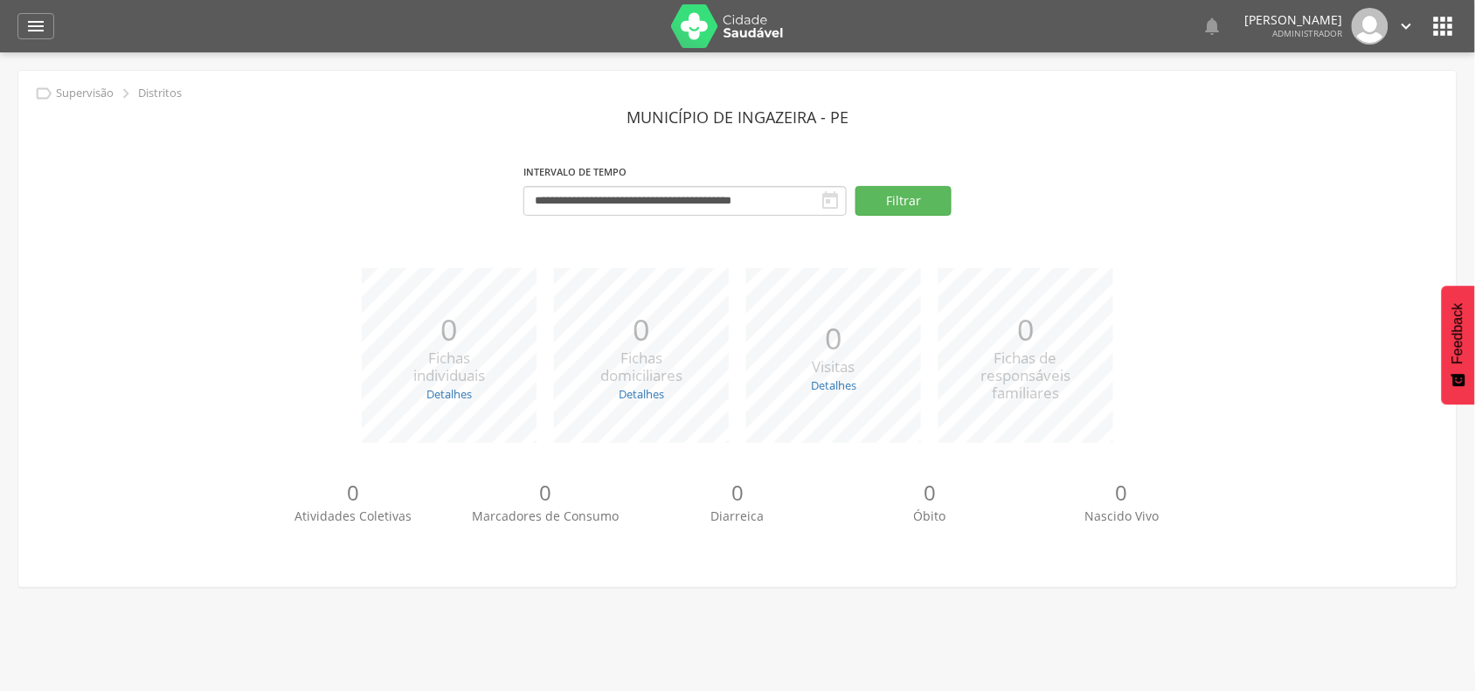
click at [1447, 31] on icon "" at bounding box center [1443, 26] width 28 height 28
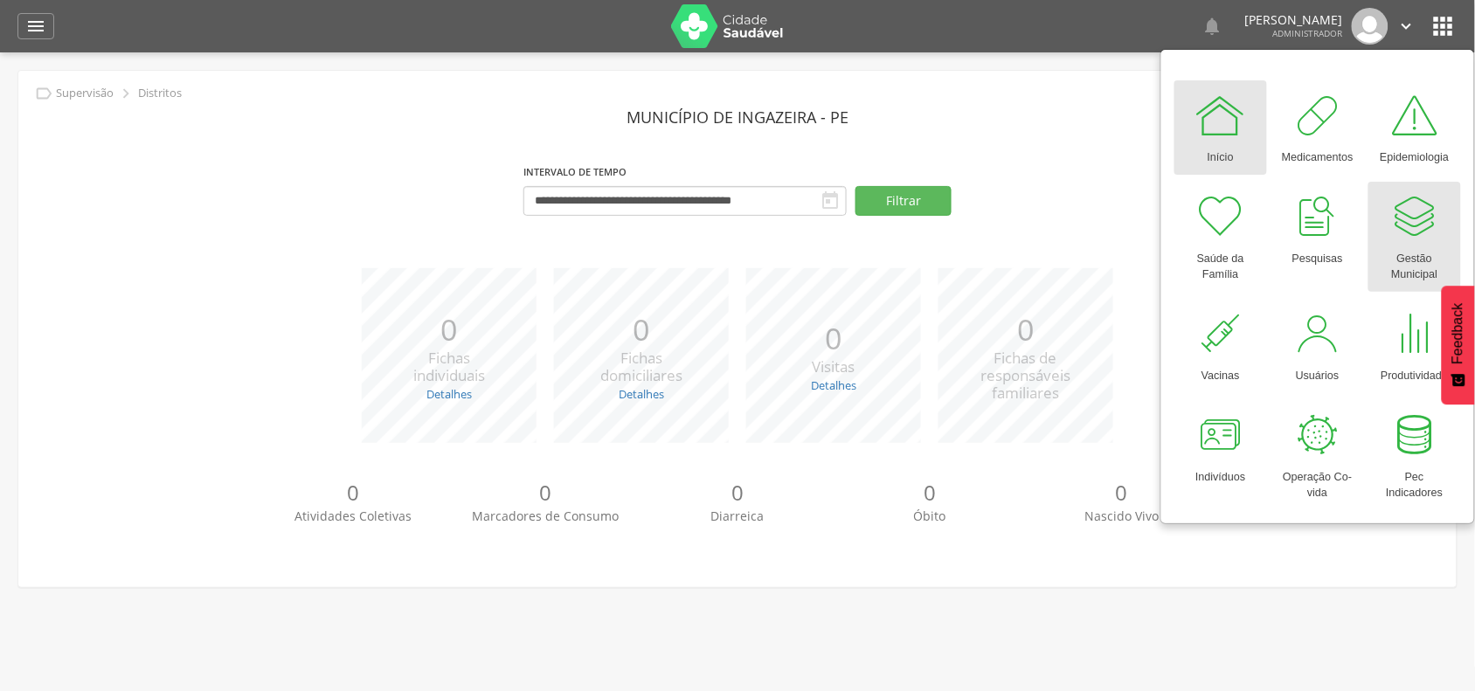
click at [1408, 232] on div at bounding box center [1414, 216] width 52 height 52
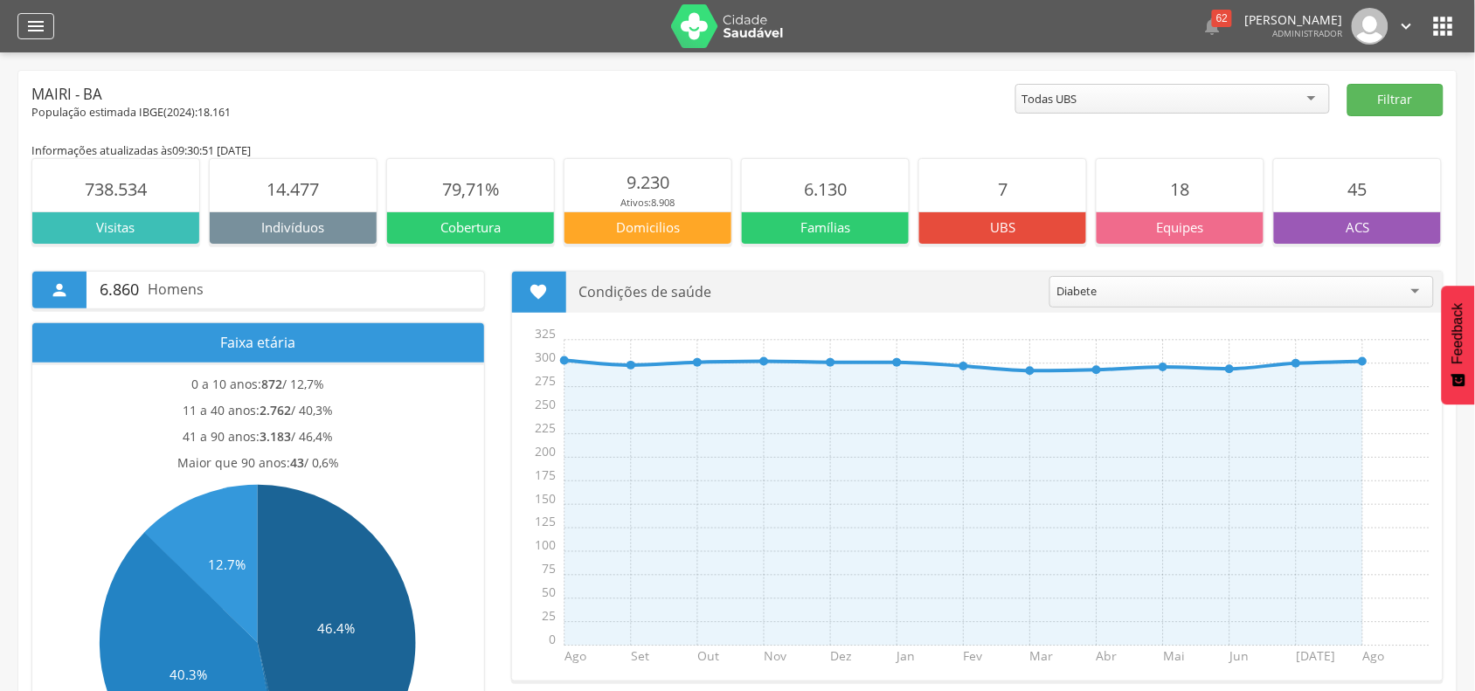
click at [33, 20] on icon "" at bounding box center [35, 26] width 21 height 21
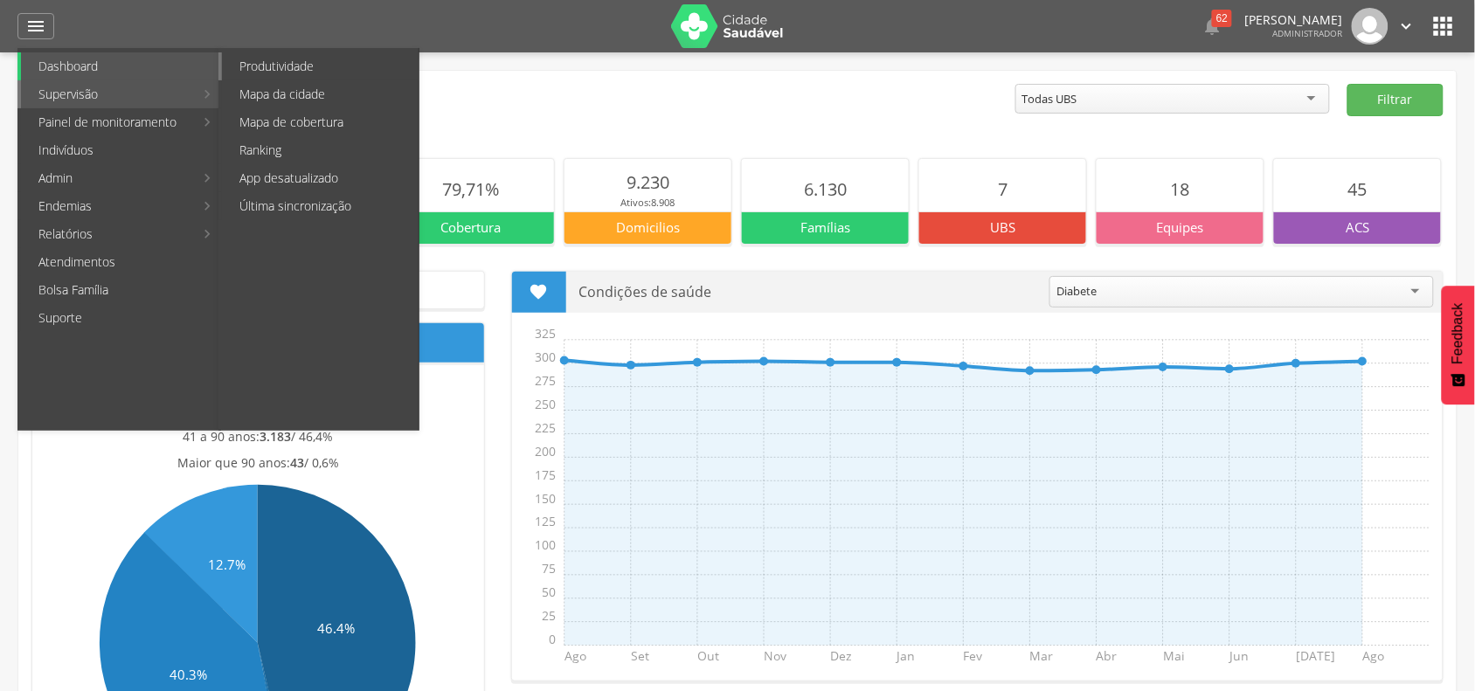
click at [297, 66] on link "Produtividade" at bounding box center [320, 66] width 197 height 28
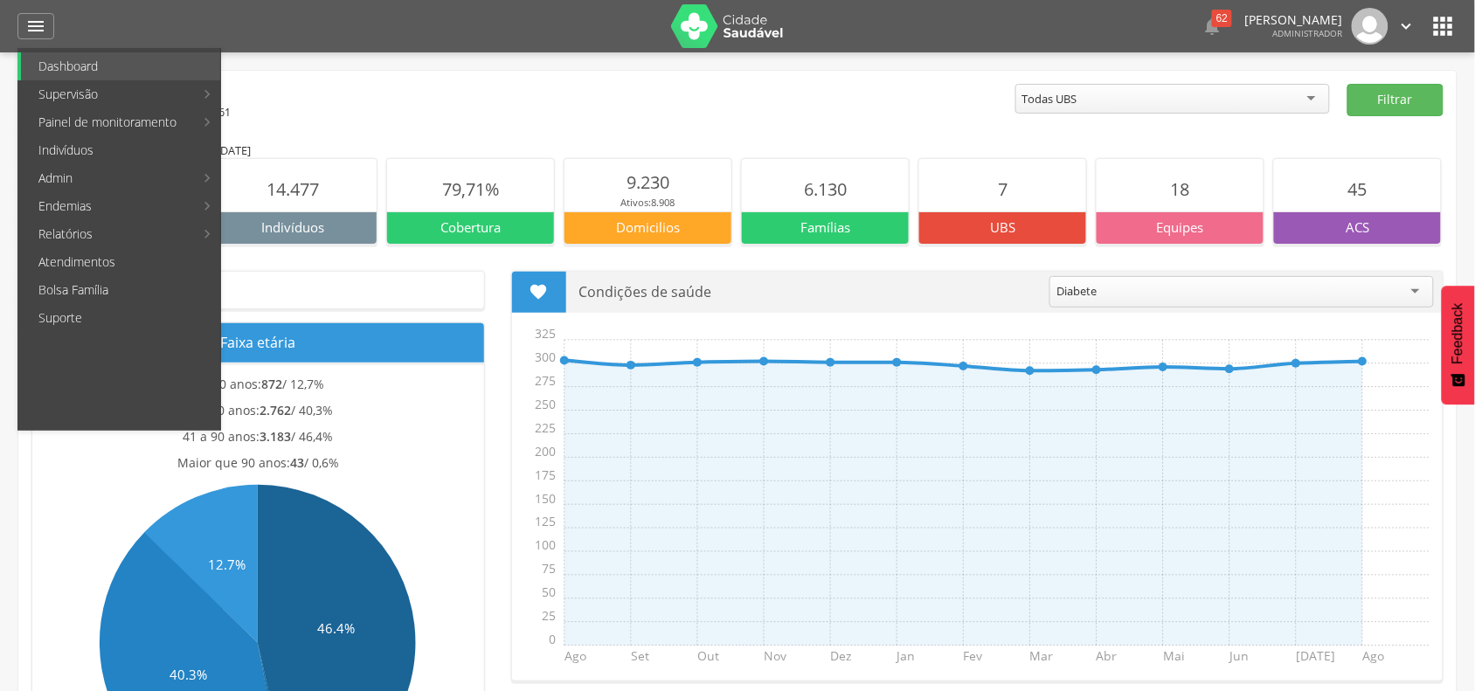
type input "**********"
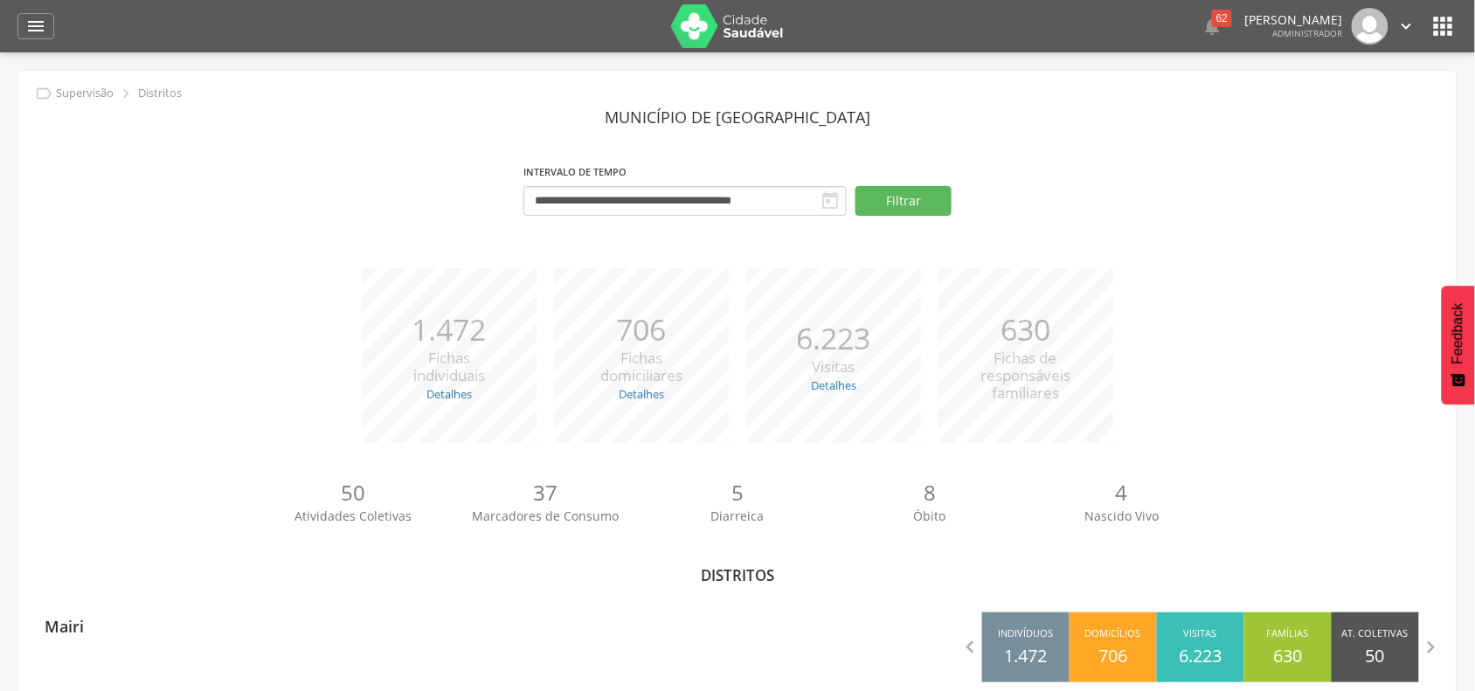
scroll to position [52, 0]
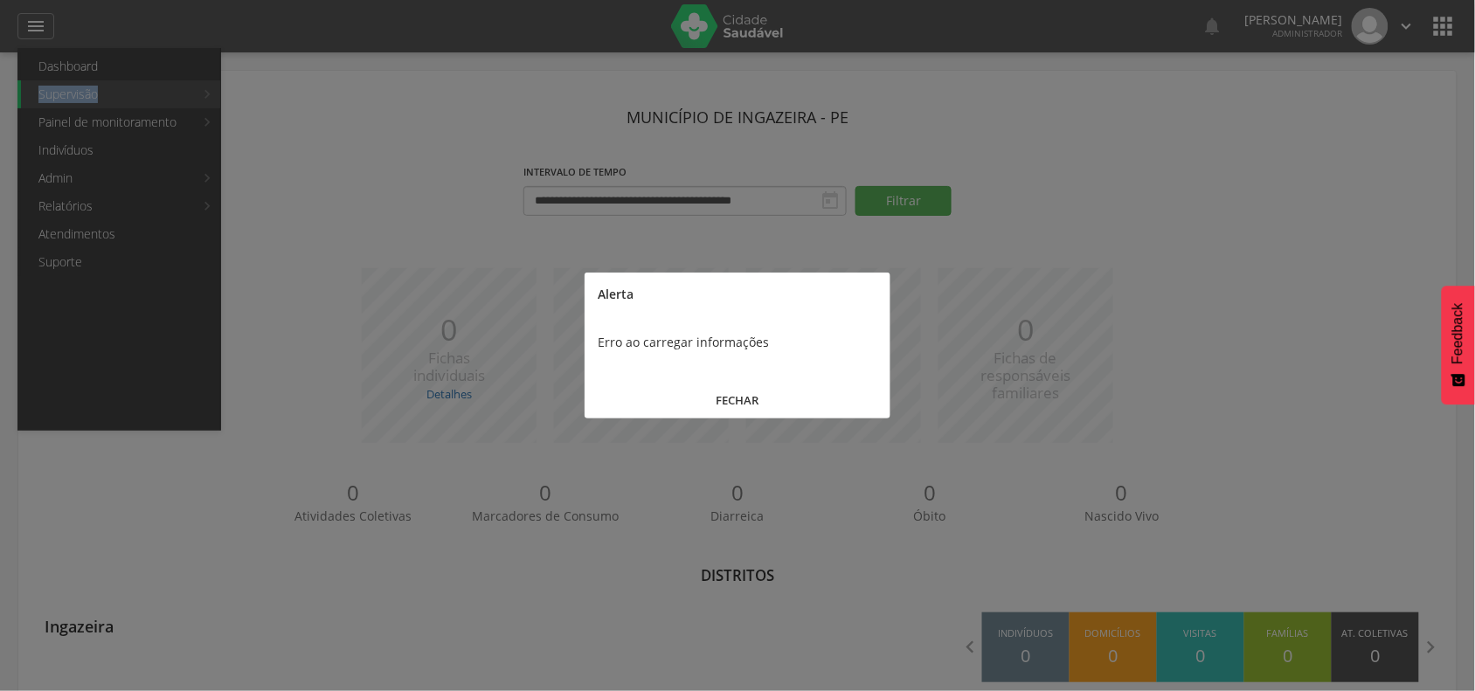
click at [716, 396] on button "FECHAR" at bounding box center [737, 401] width 306 height 38
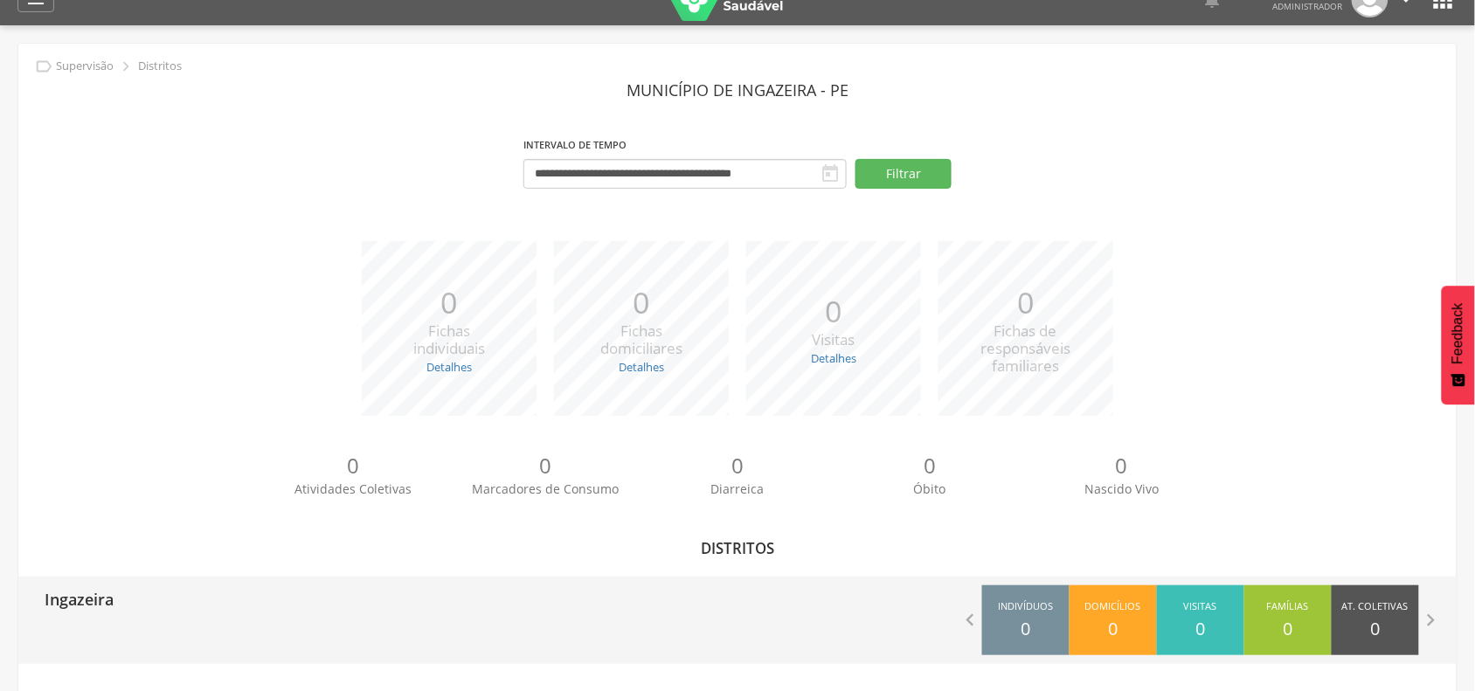
scroll to position [52, 0]
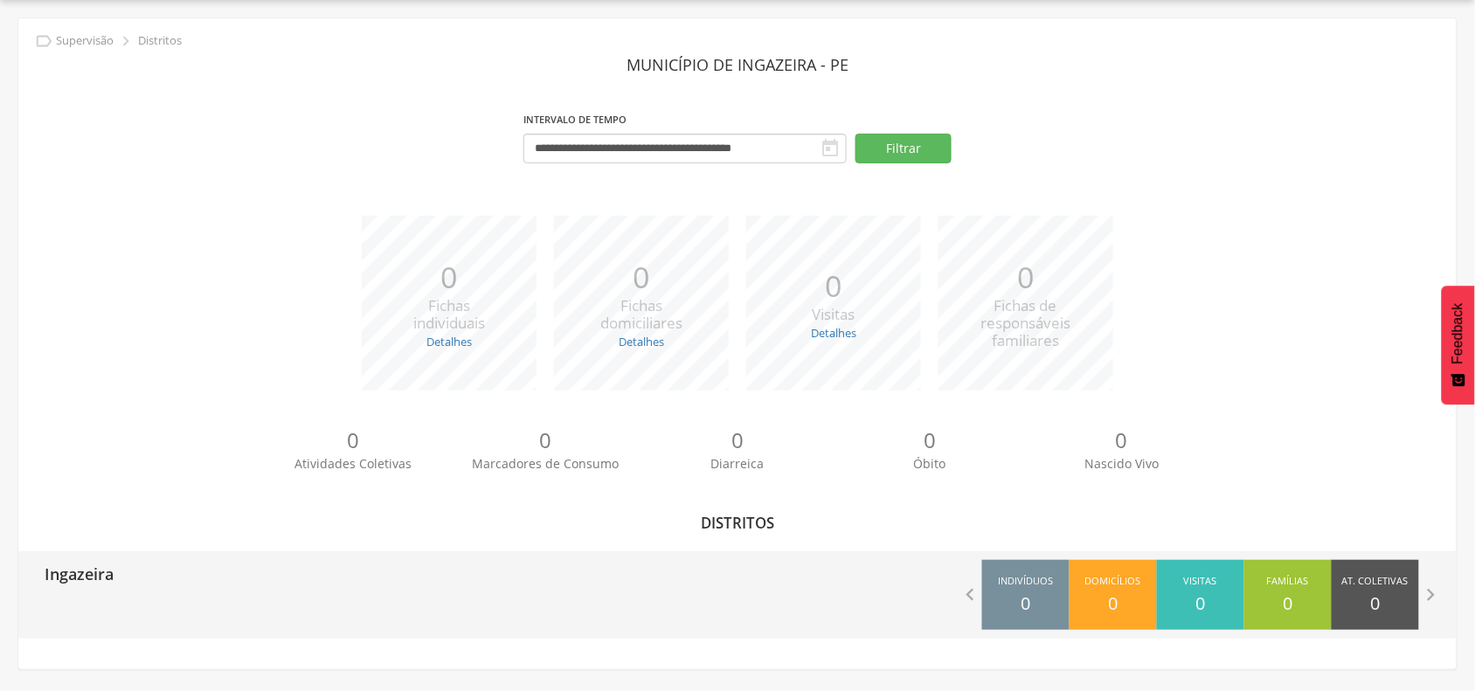
click at [79, 582] on p "Ingazeira" at bounding box center [79, 568] width 69 height 35
type input "**********"
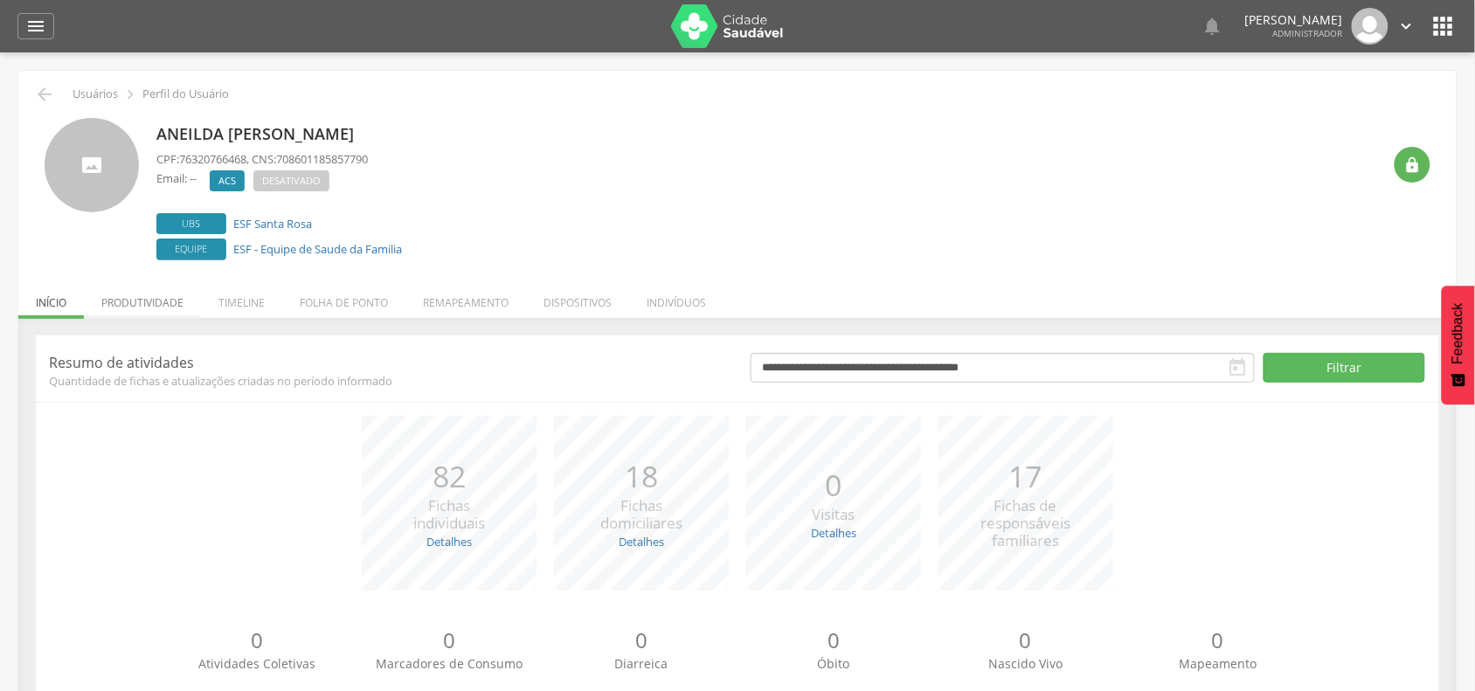
click at [175, 306] on li "Produtividade" at bounding box center [142, 298] width 117 height 41
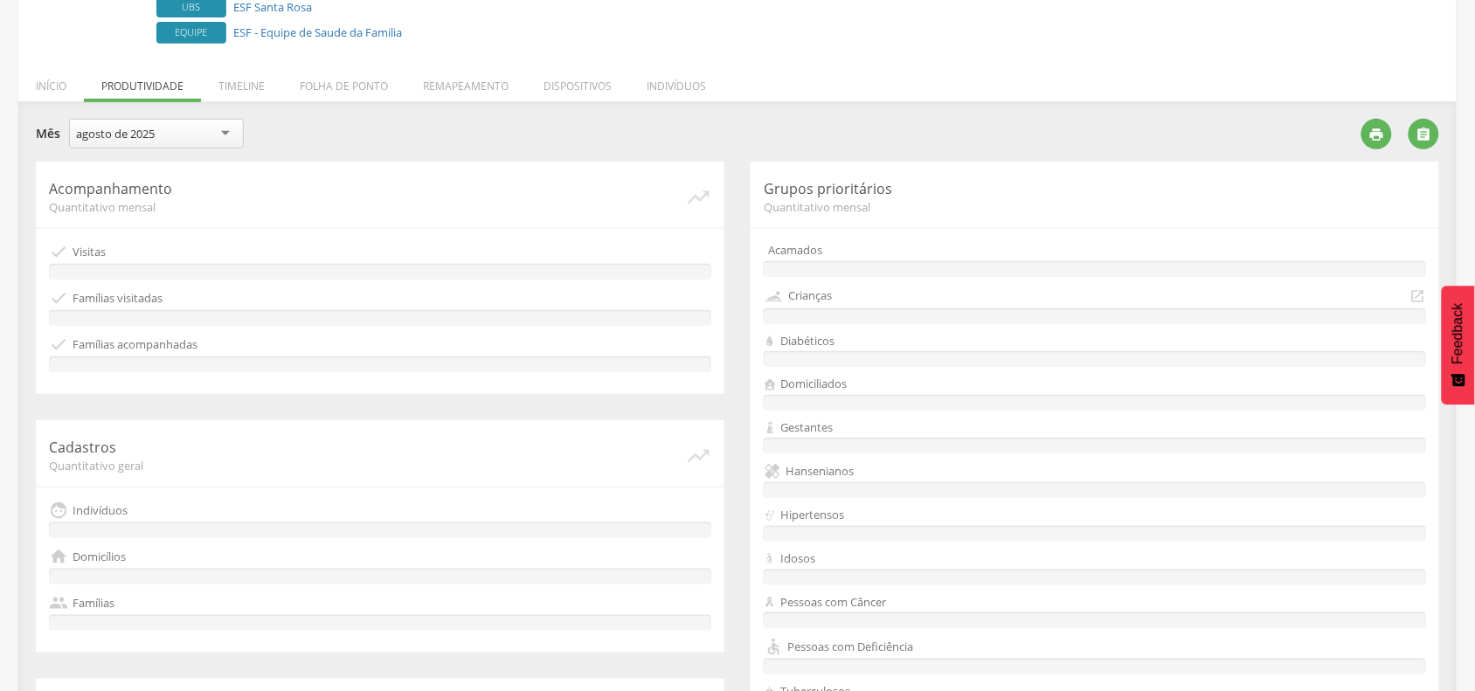
scroll to position [218, 0]
click at [681, 79] on li "Indivíduos" at bounding box center [676, 79] width 94 height 41
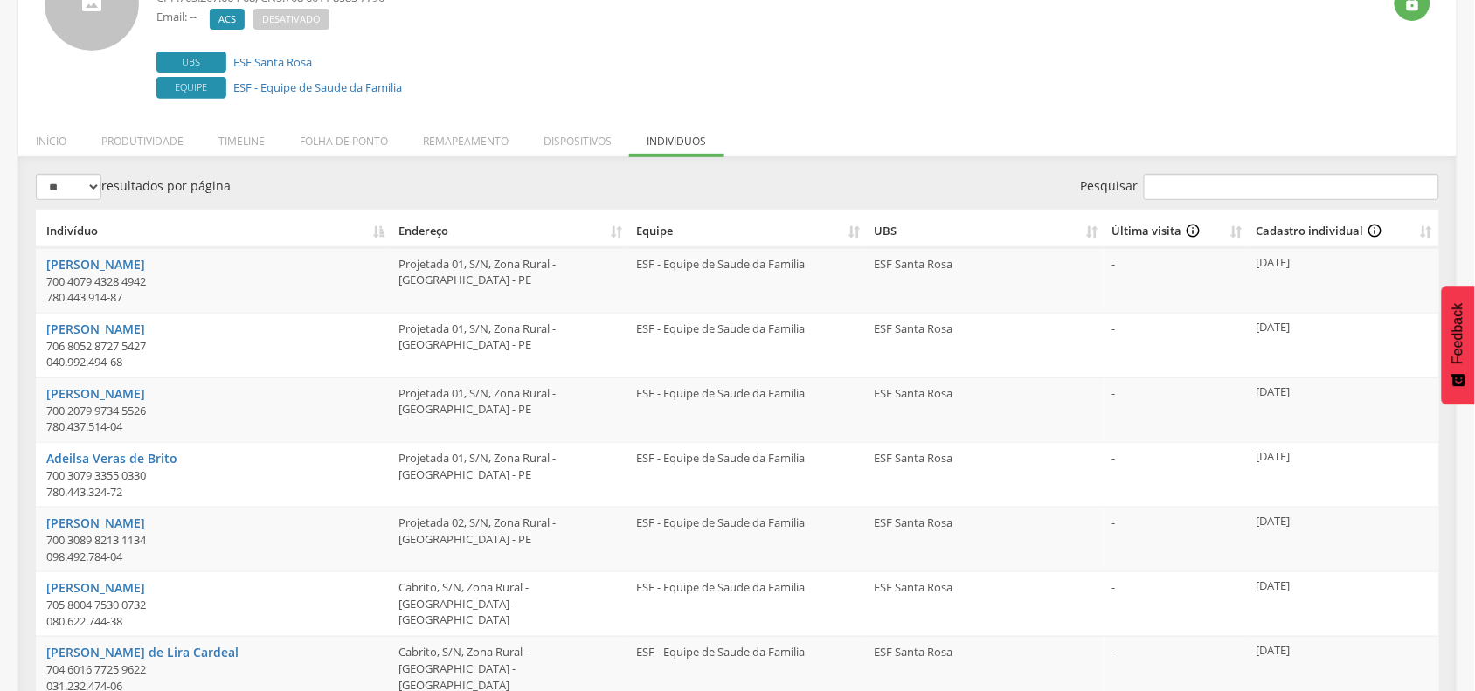
scroll to position [0, 0]
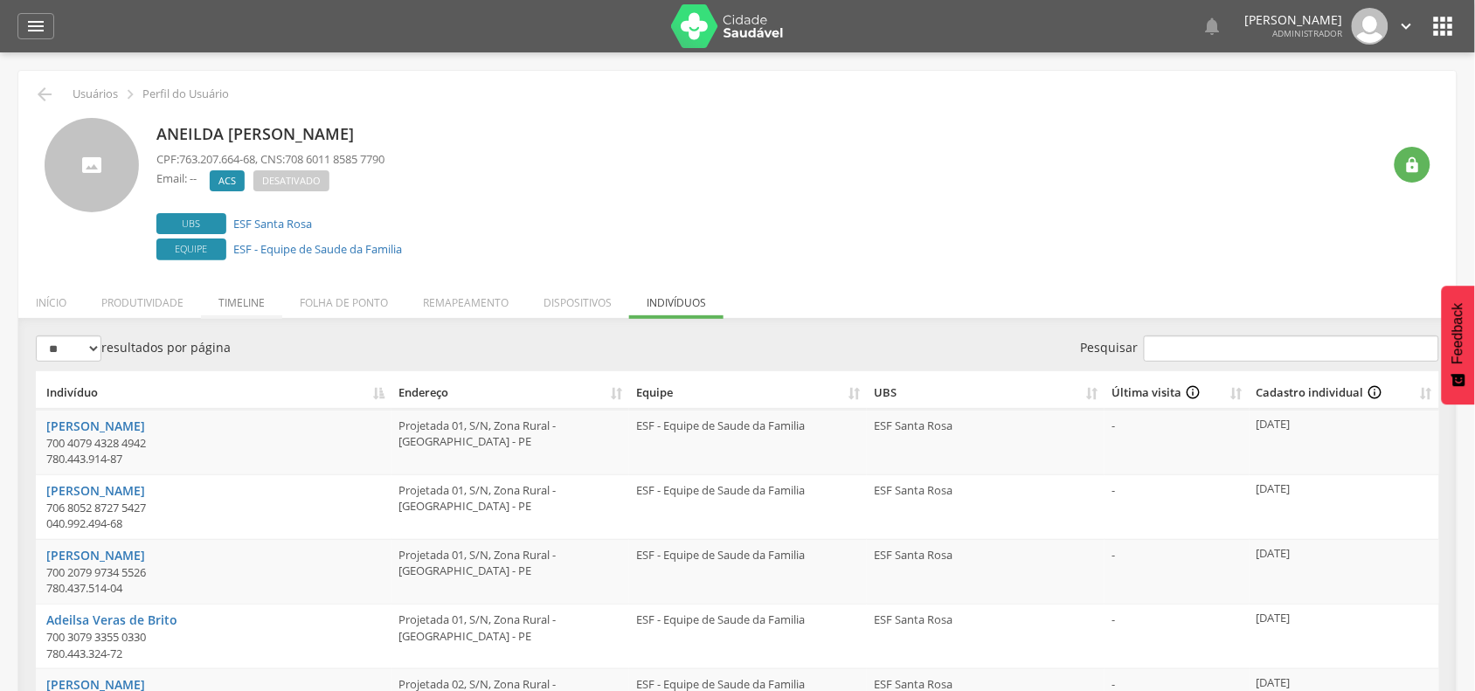
click at [237, 298] on li "Timeline" at bounding box center [241, 298] width 81 height 41
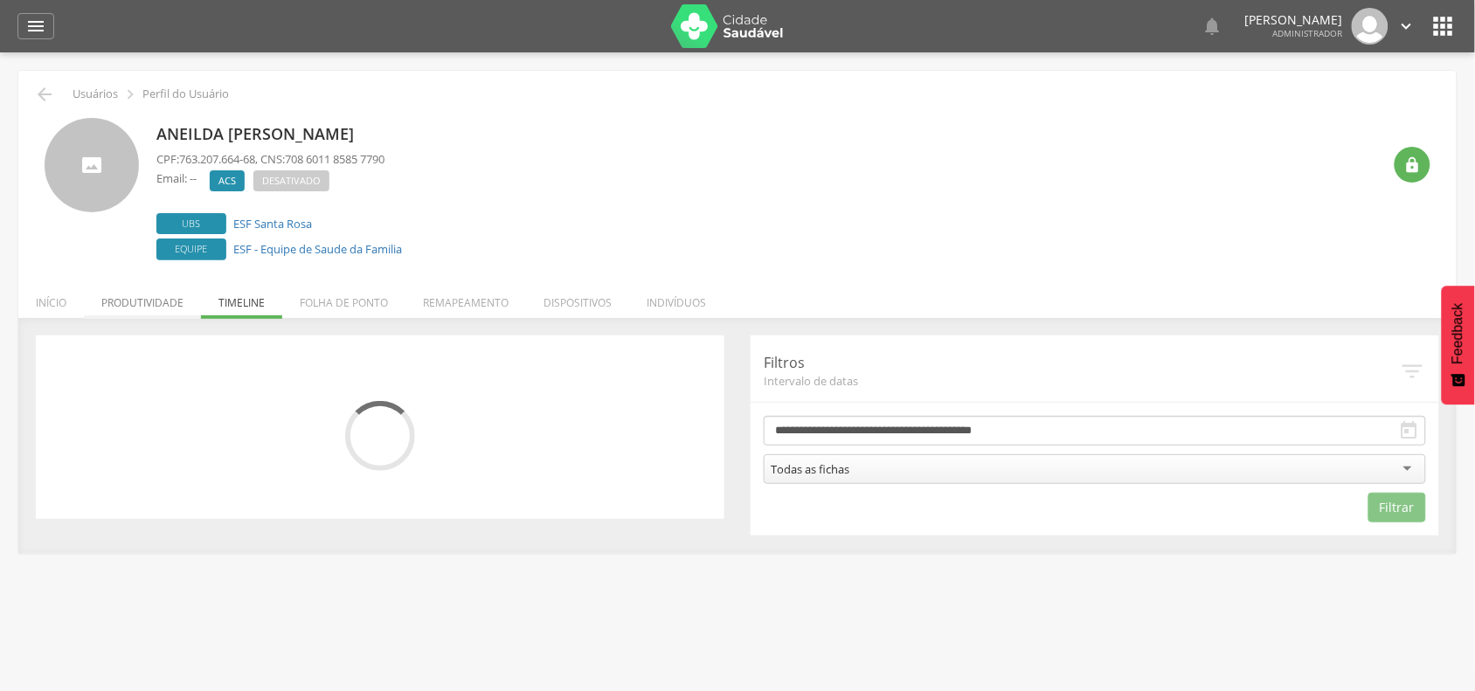
click at [154, 303] on li "Produtividade" at bounding box center [142, 298] width 117 height 41
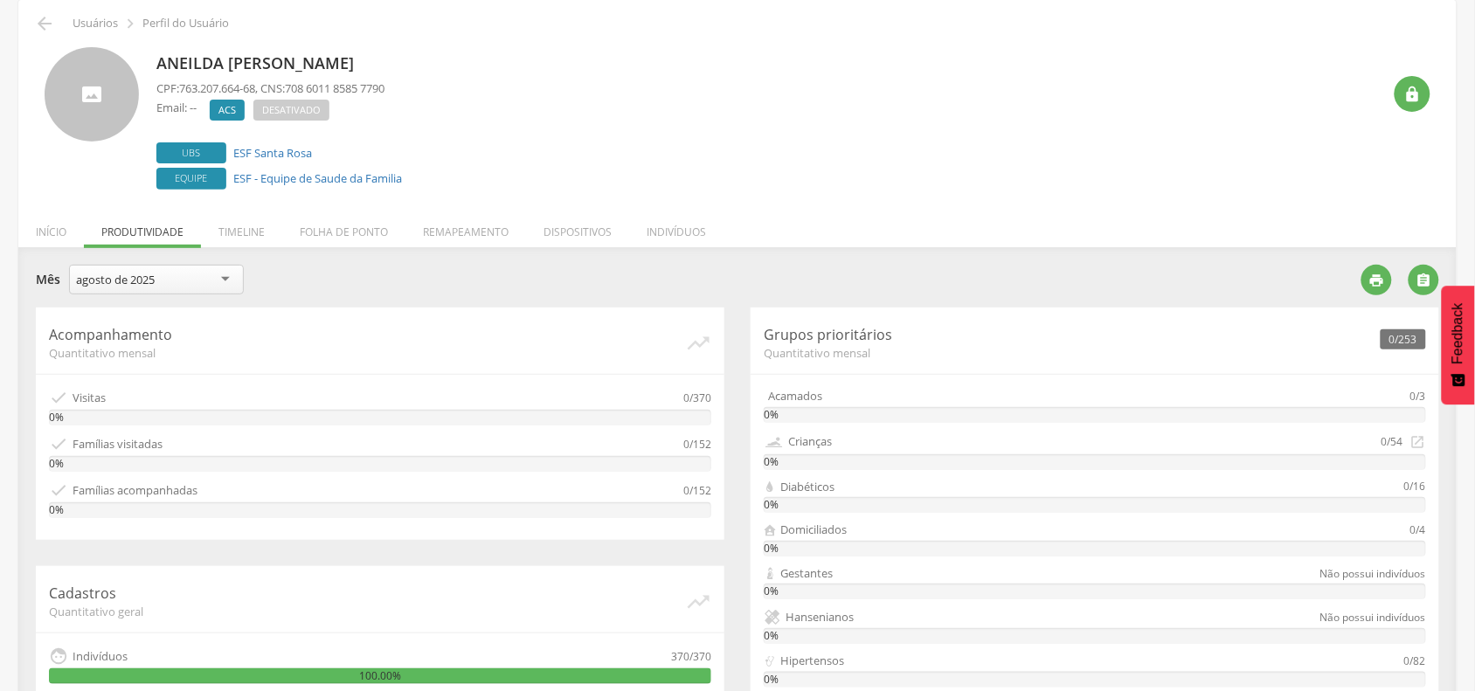
scroll to position [109, 0]
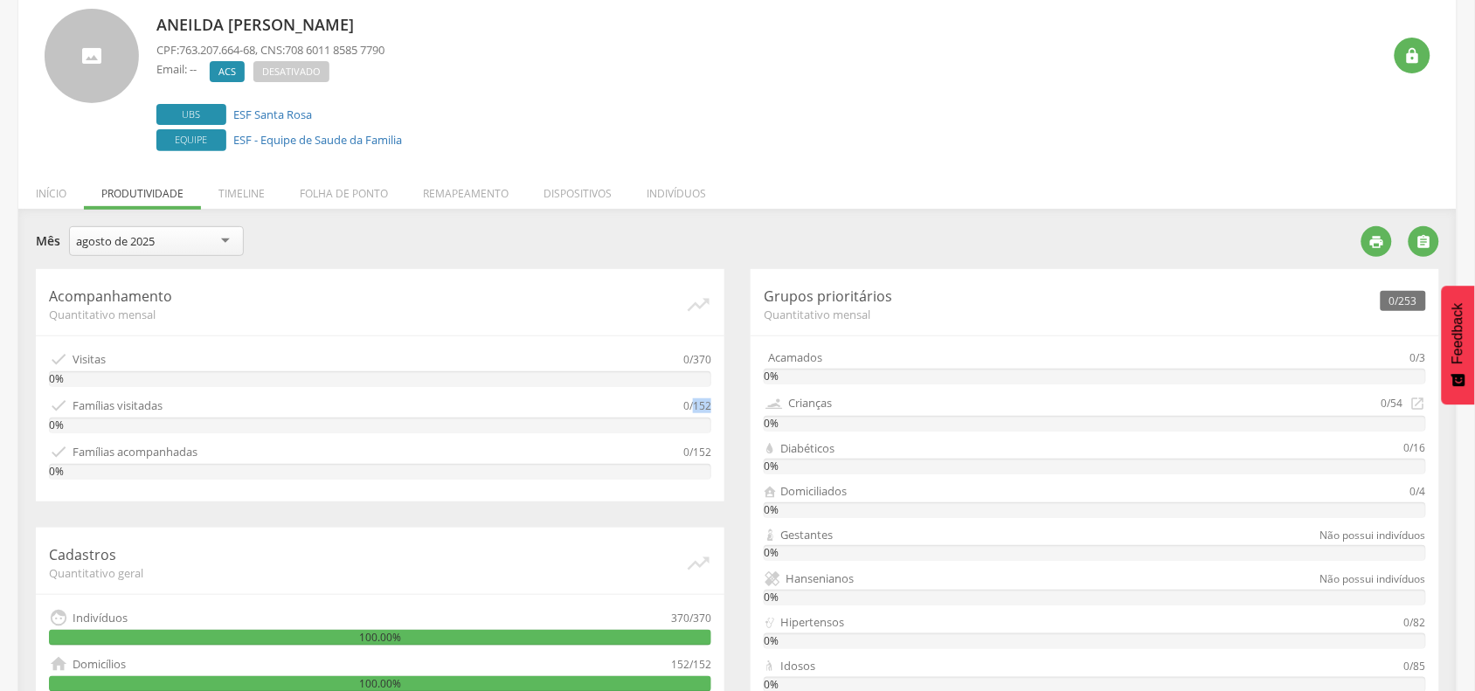
drag, startPoint x: 695, startPoint y: 407, endPoint x: 719, endPoint y: 404, distance: 23.7
click at [719, 404] on div "Acompanhamento Quantitativo mensal   Visitas 0/370 0%  Famílias visitadas 0/…" at bounding box center [380, 385] width 688 height 232
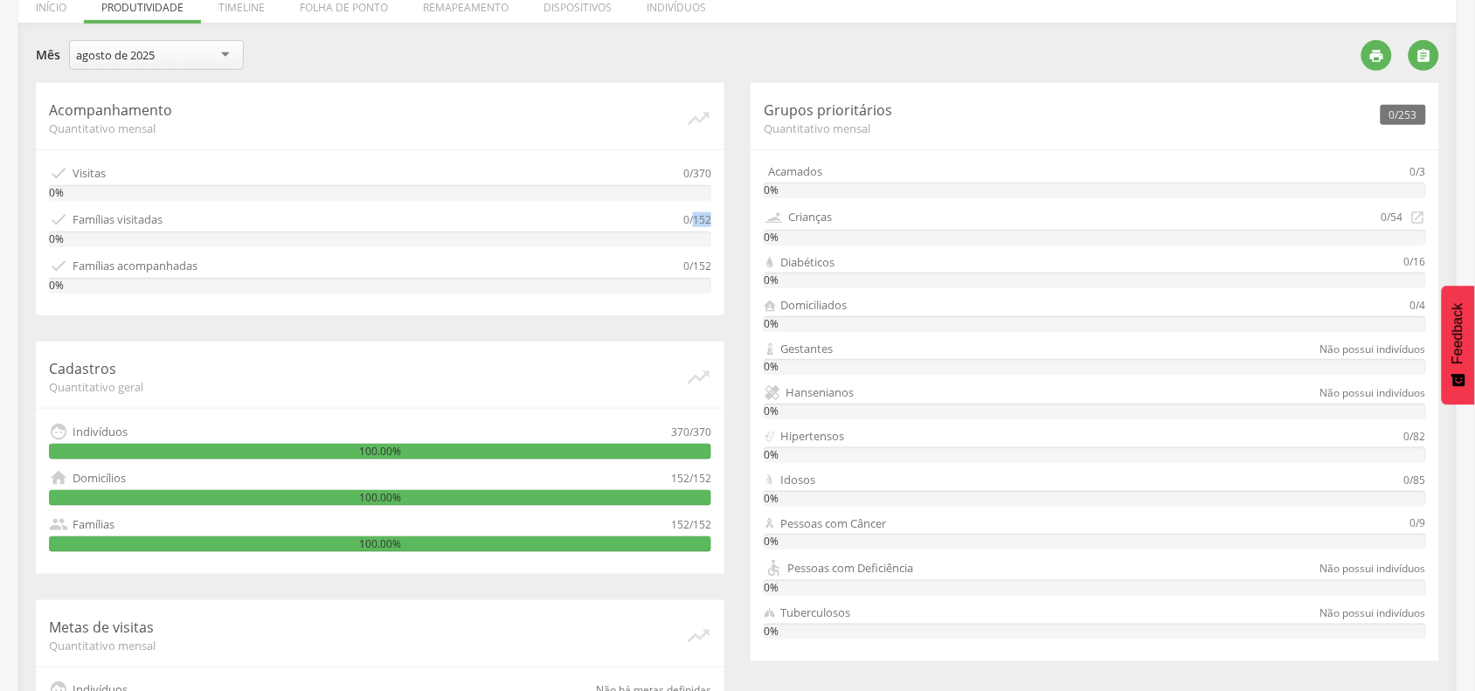
scroll to position [328, 0]
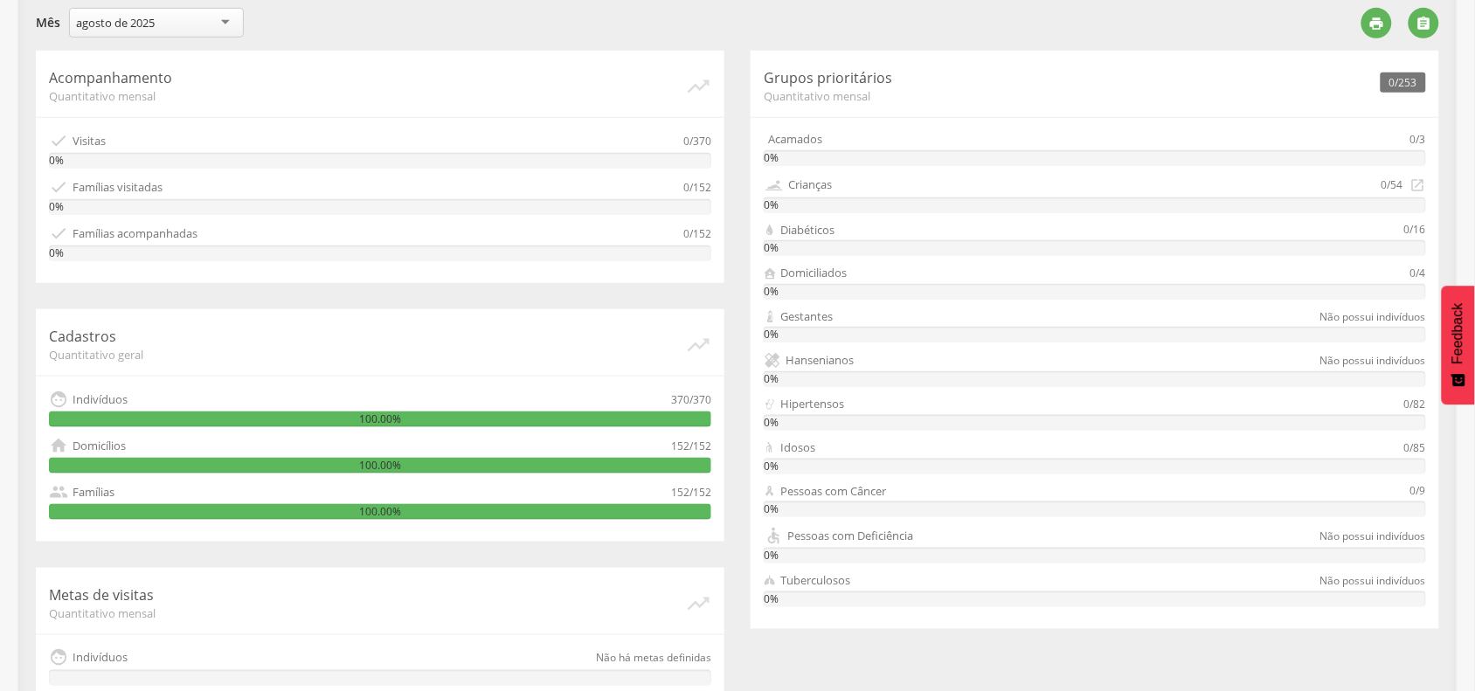
click at [688, 184] on div "0/152" at bounding box center [697, 186] width 28 height 19
